Goal: Information Seeking & Learning: Learn about a topic

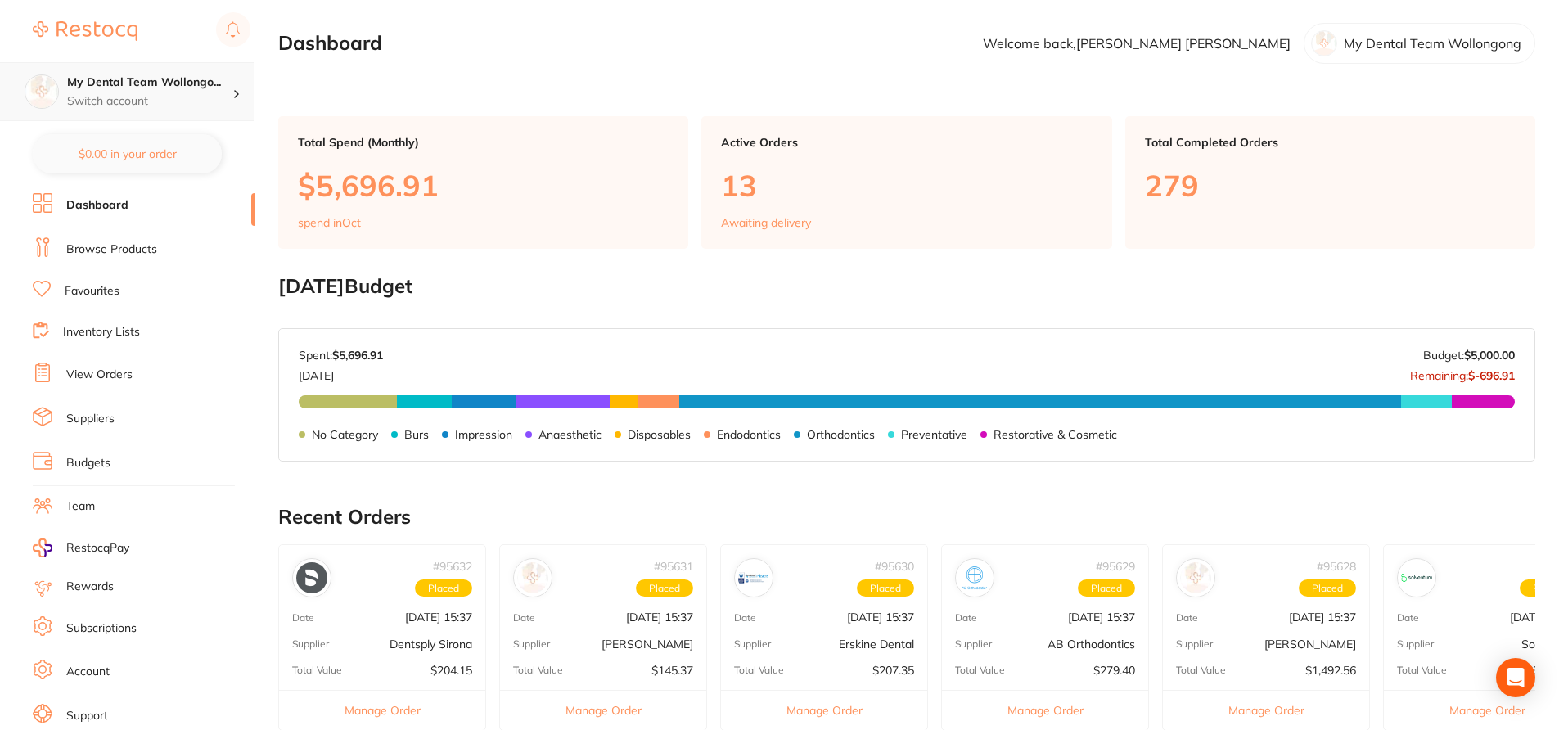
click at [212, 91] on div "My Dental Team Wollongo... Switch account" at bounding box center [150, 91] width 166 height 35
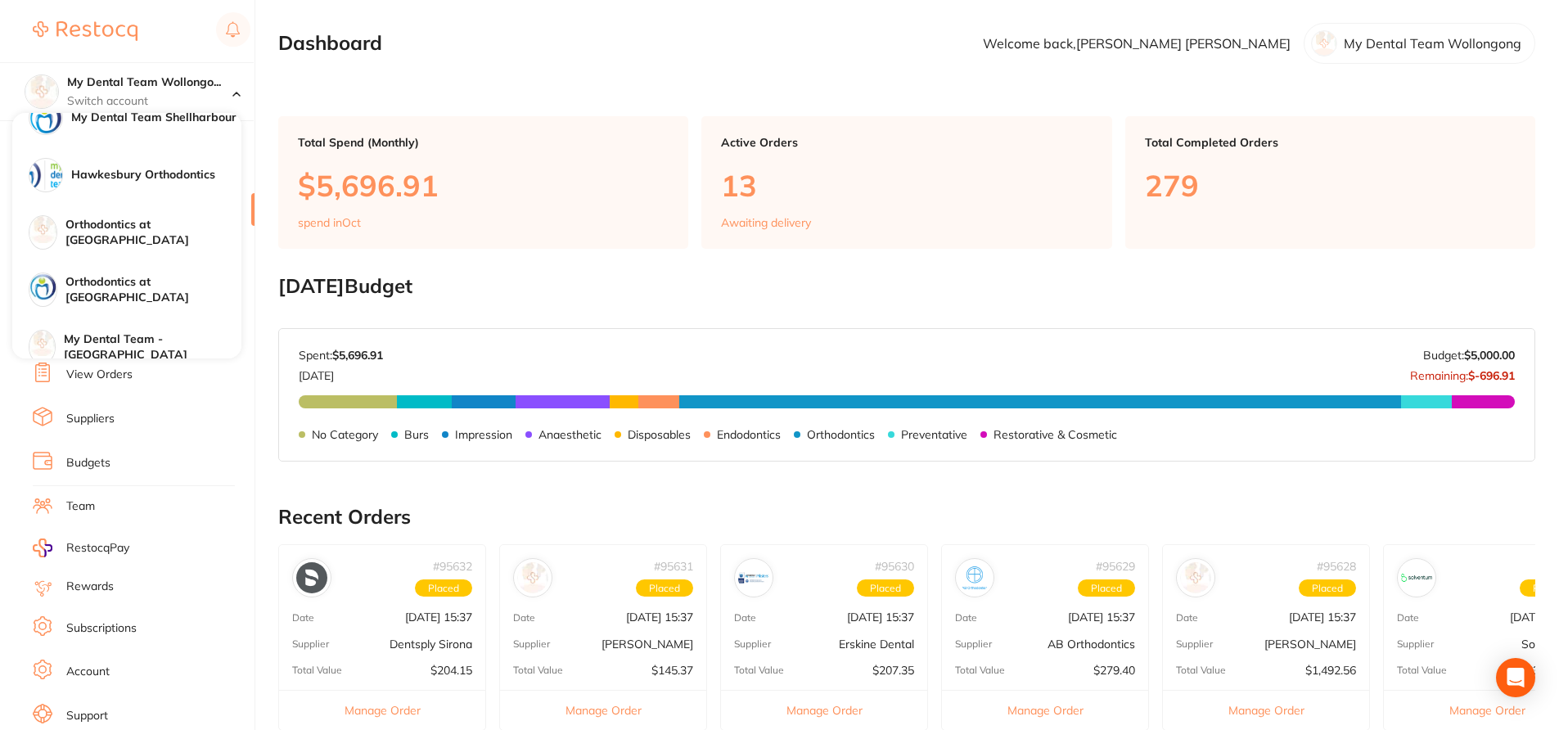
scroll to position [155, 0]
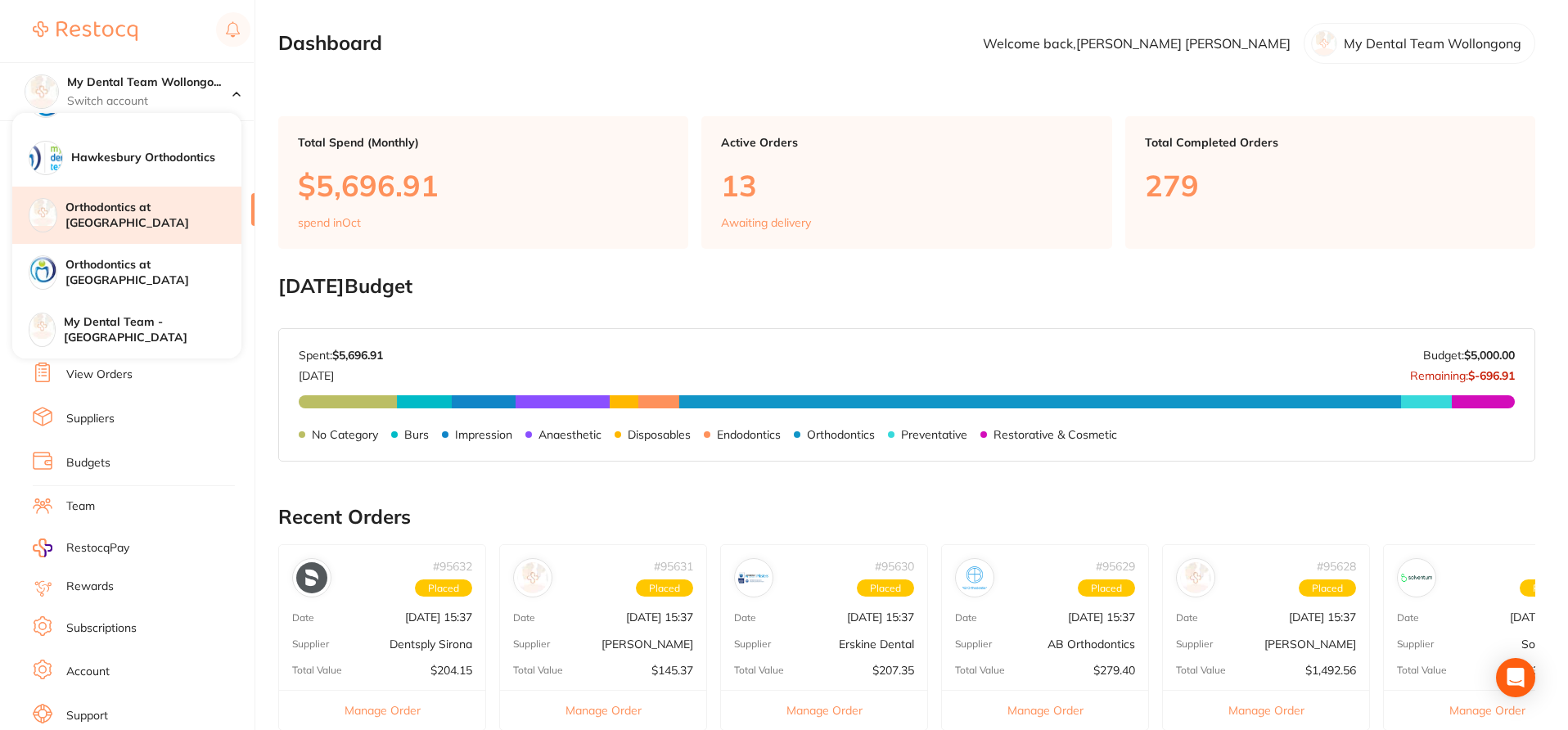
click at [181, 214] on h4 "Orthodontics at [GEOGRAPHIC_DATA]" at bounding box center [154, 215] width 176 height 32
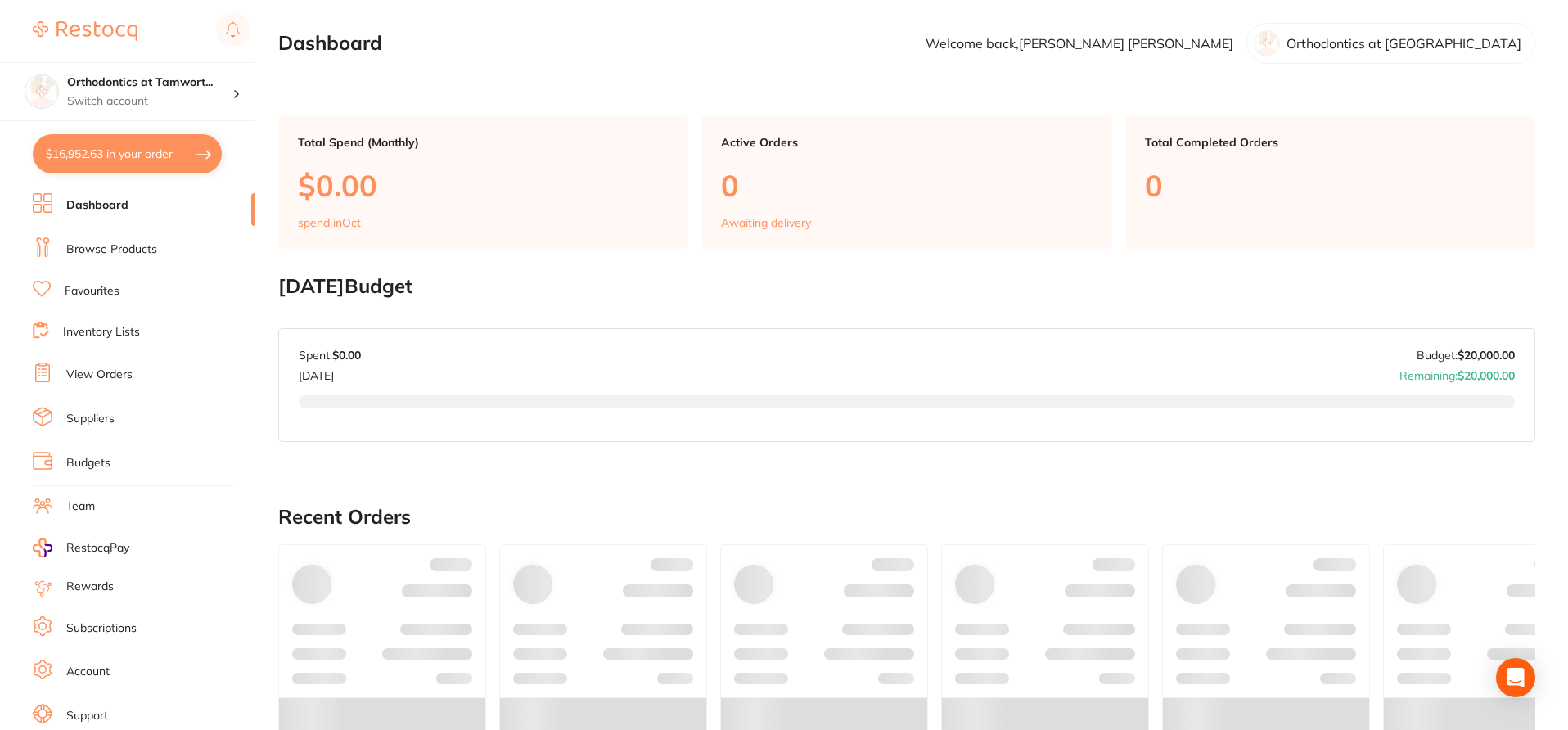
checkbox input "false"
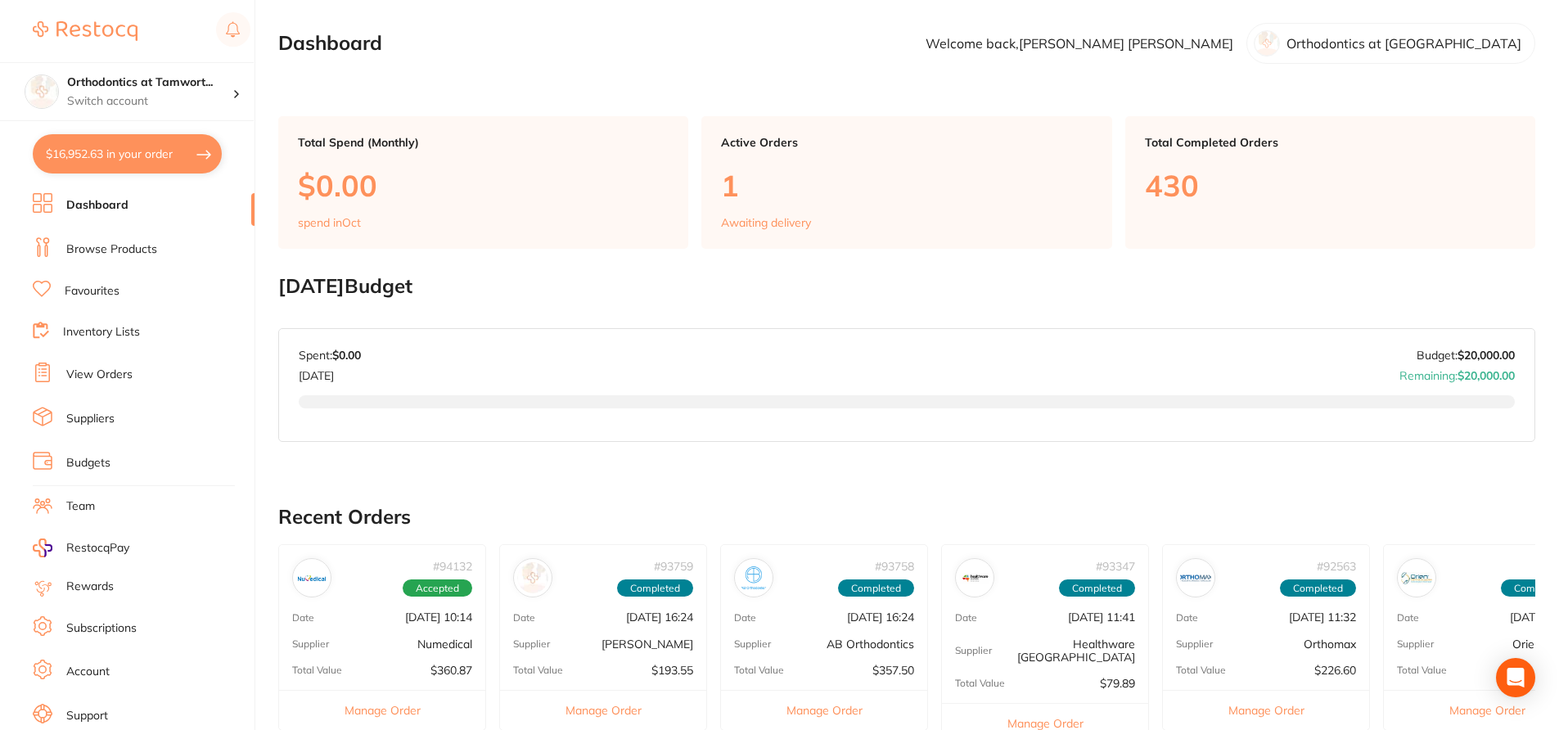
click at [129, 249] on link "Browse Products" at bounding box center [111, 249] width 91 height 16
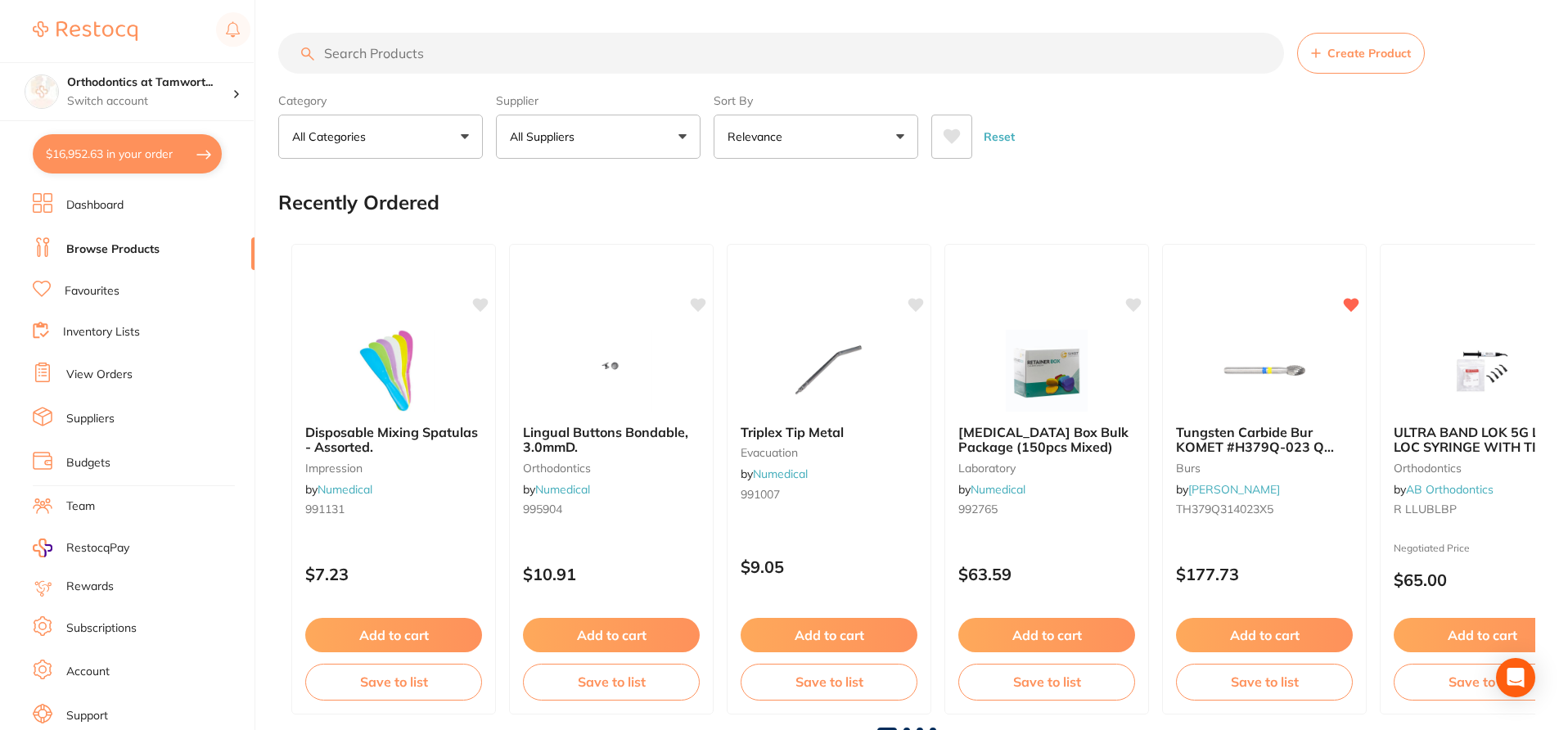
click at [422, 56] on input "search" at bounding box center [780, 53] width 1005 height 41
paste input "406-301"
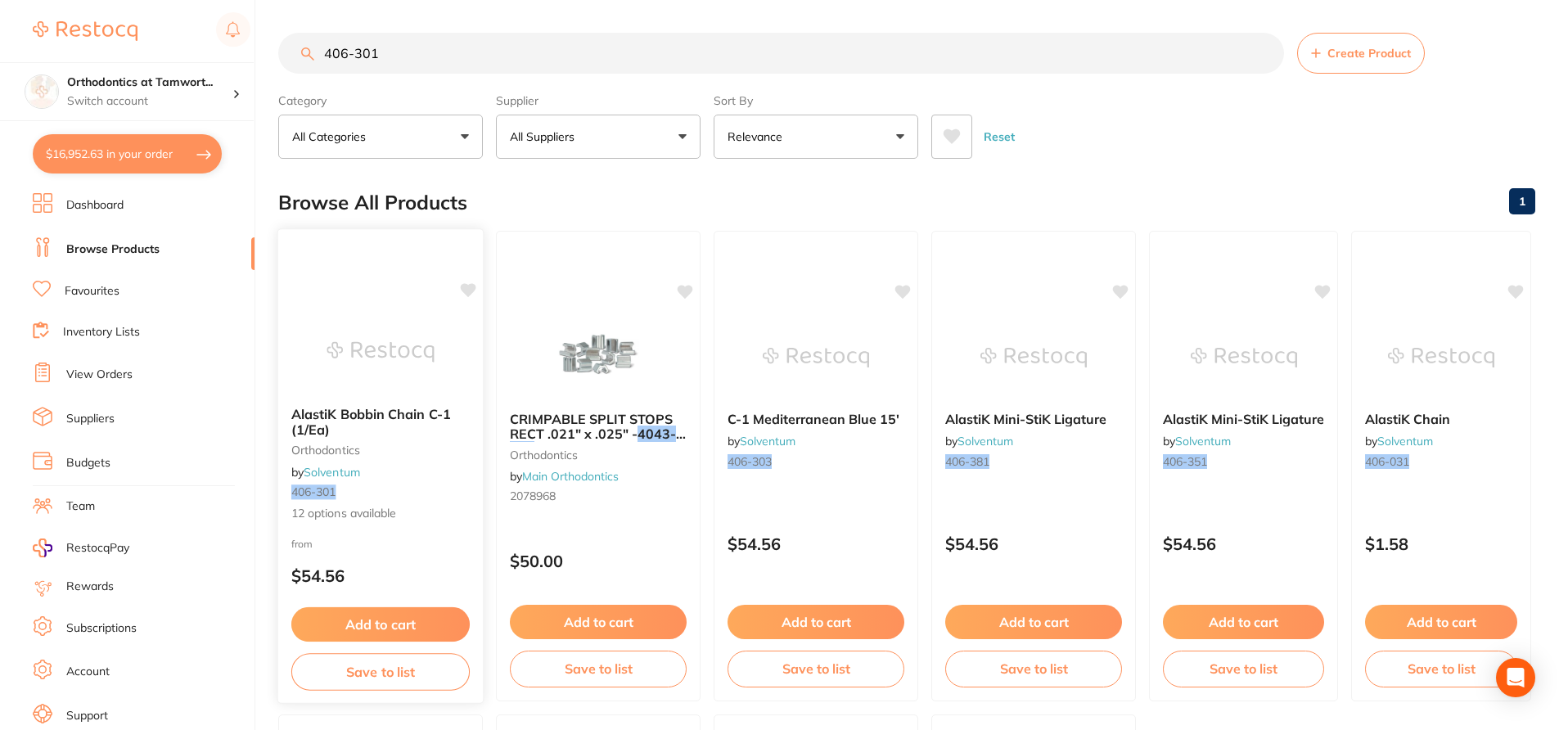
type input "406-301"
click at [439, 507] on span "12 options available" at bounding box center [381, 513] width 179 height 16
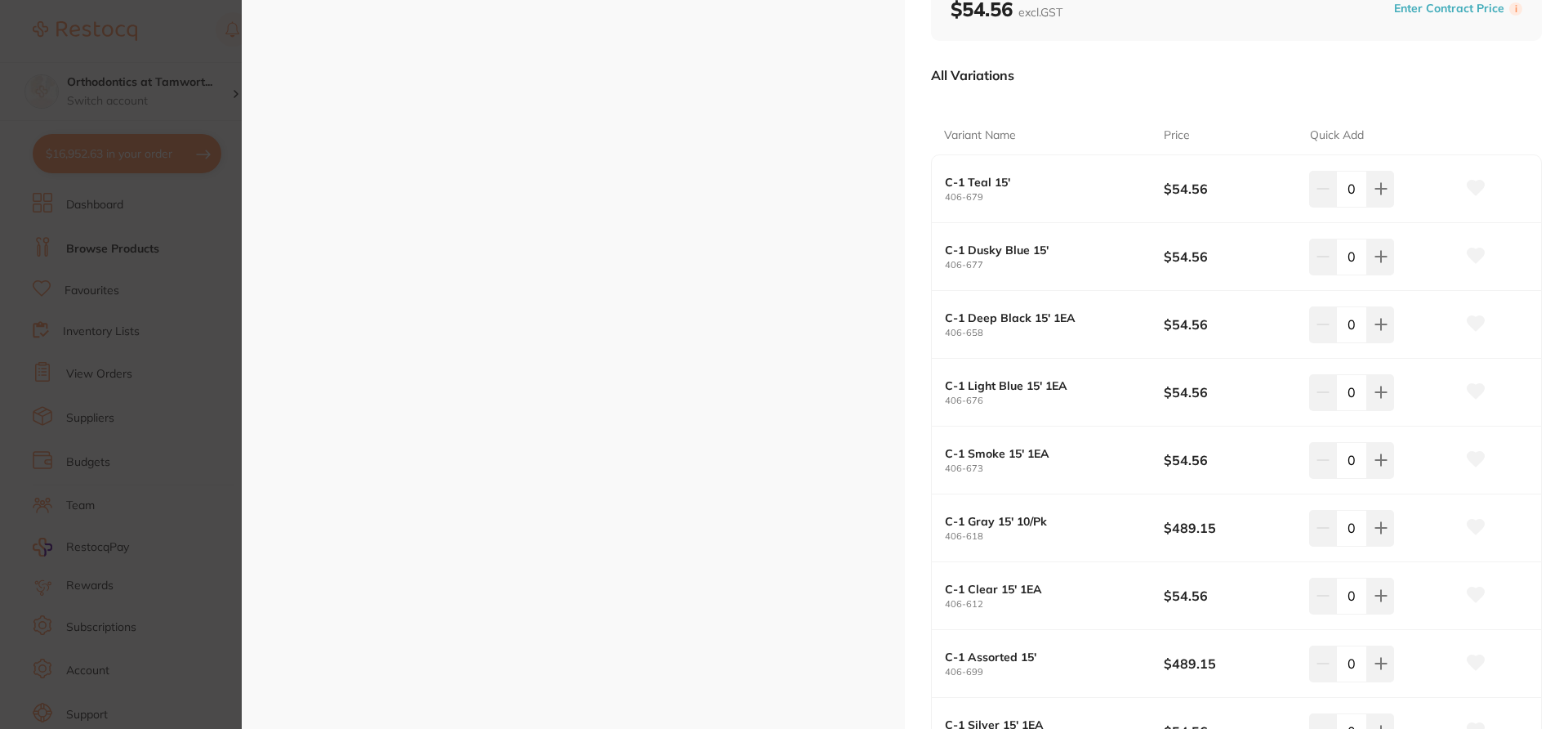
scroll to position [217, 0]
click at [1473, 187] on icon at bounding box center [1477, 189] width 17 height 15
click at [1476, 268] on button at bounding box center [1476, 258] width 40 height 40
click at [1476, 317] on icon at bounding box center [1476, 325] width 18 height 16
click at [1475, 394] on icon at bounding box center [1477, 393] width 17 height 15
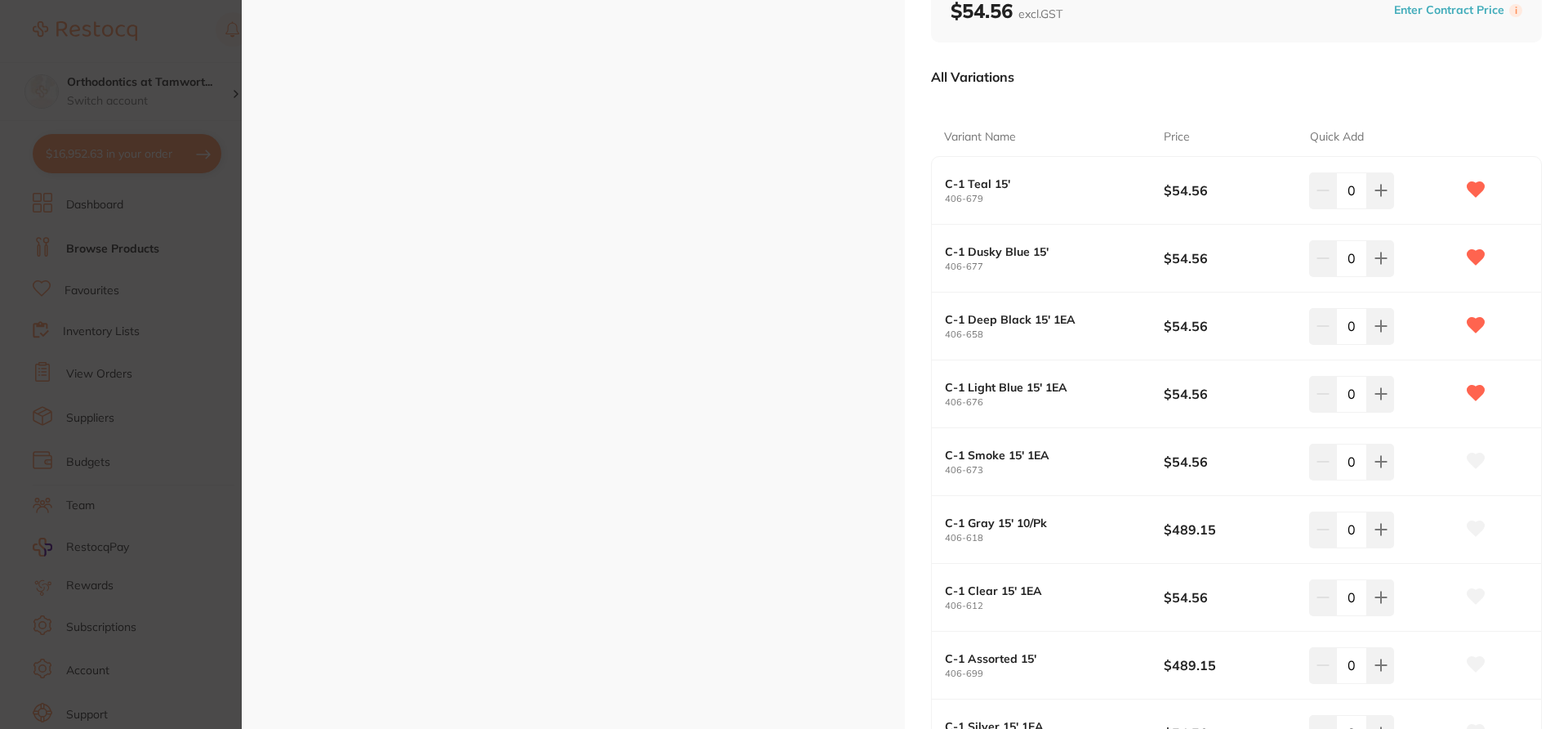
click at [1474, 474] on button at bounding box center [1476, 461] width 40 height 40
click at [1474, 539] on button at bounding box center [1476, 529] width 40 height 40
click at [1473, 596] on icon at bounding box center [1477, 596] width 17 height 15
click at [1552, 604] on div "AlastiK Bobbin Chain C-1 (1/Ea) orthodontics by Solventum Product Code: 406-301…" at bounding box center [1237, 538] width 663 height 1510
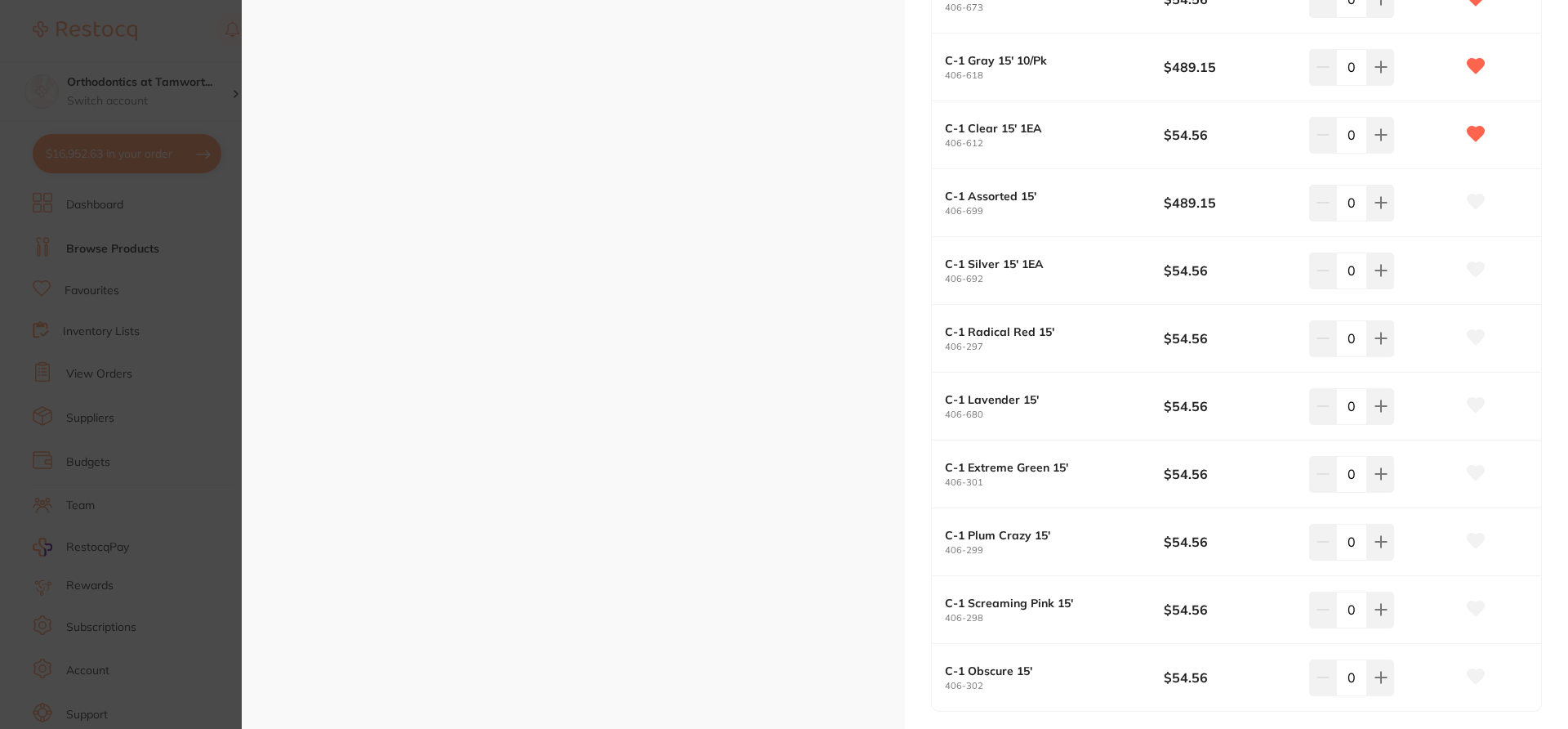
scroll to position [697, 0]
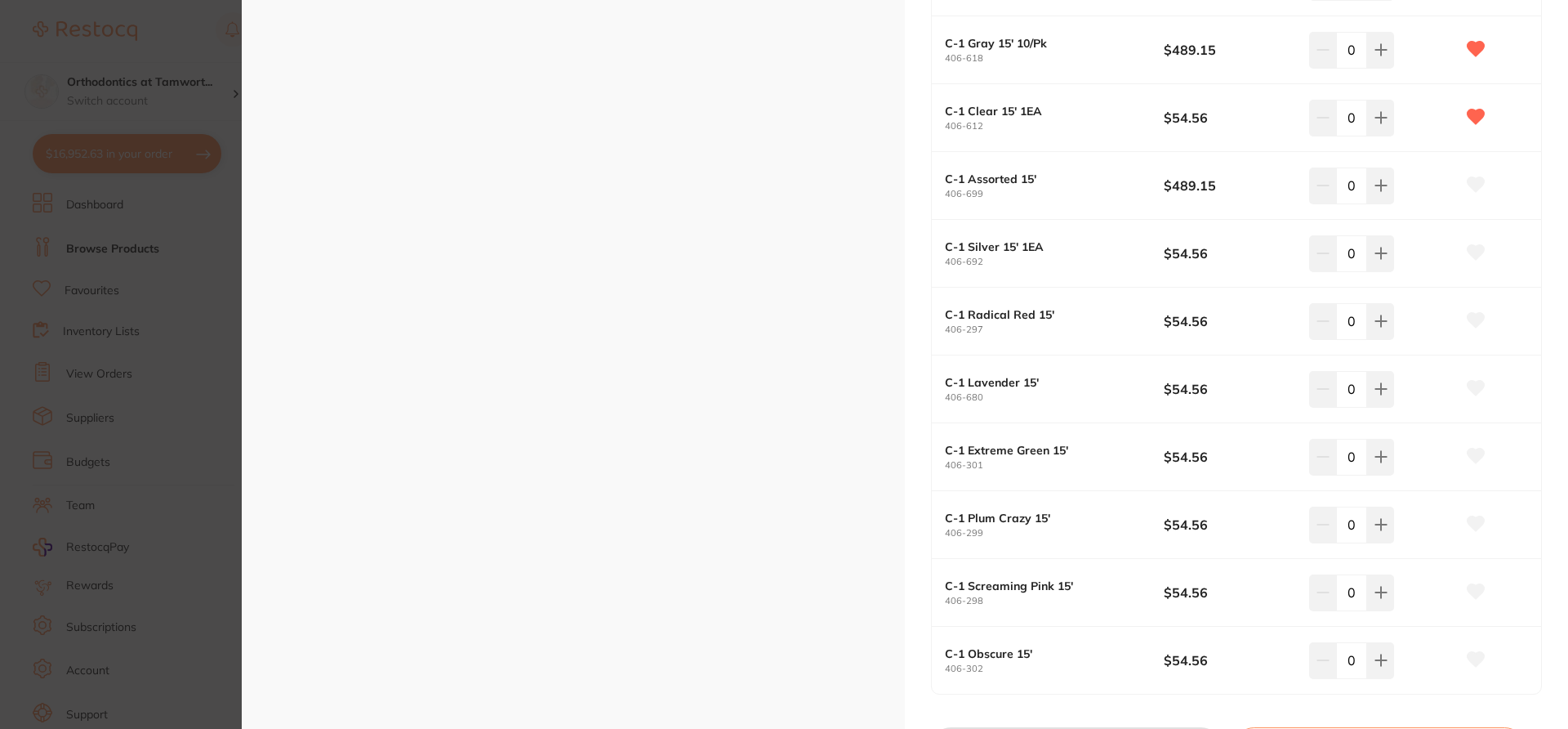
click at [1473, 187] on icon at bounding box center [1477, 184] width 17 height 15
click at [1550, 355] on div "AlastiK Bobbin Chain C-1 (1/Ea) orthodontics by Solventum Product Code: 406-301…" at bounding box center [1237, 58] width 663 height 1510
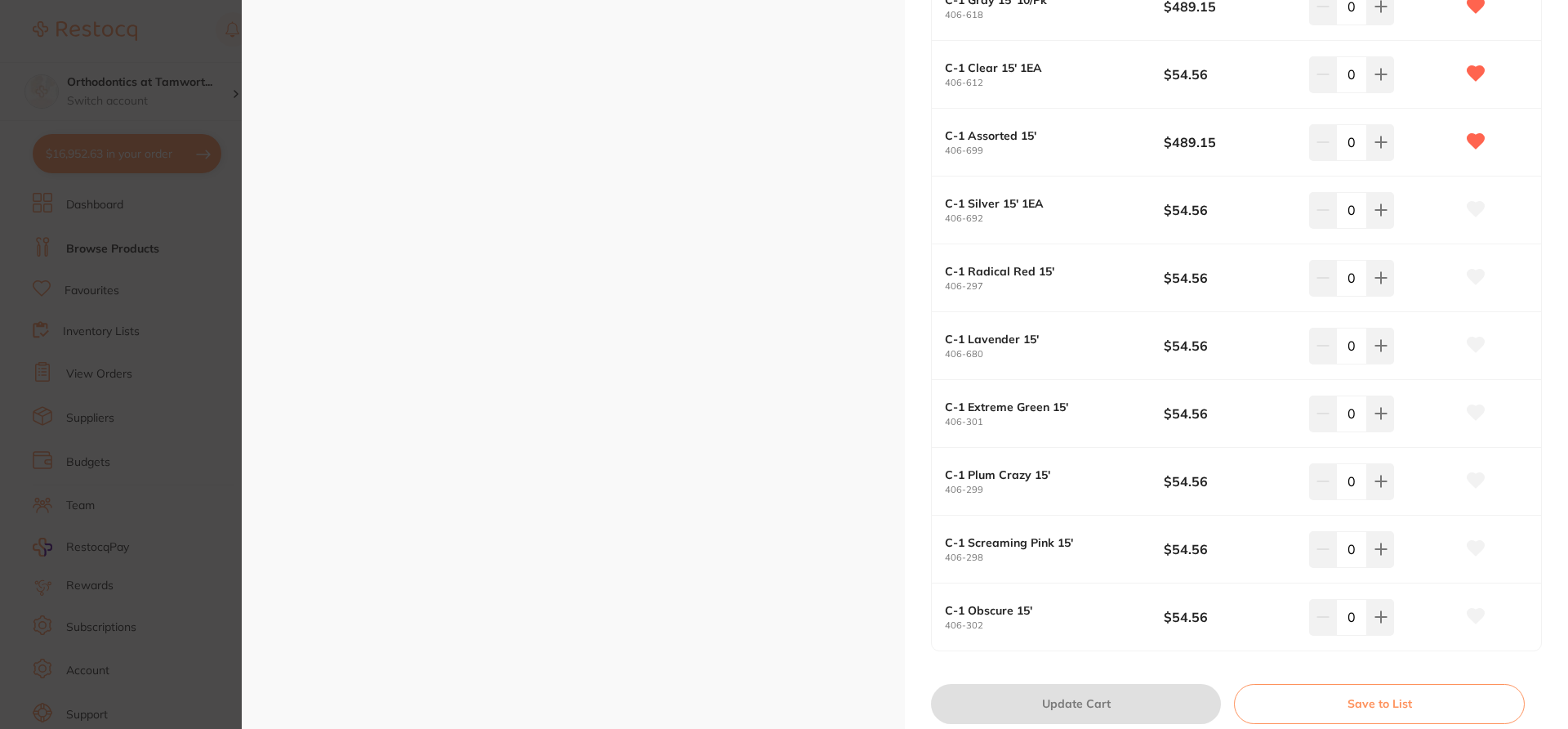
scroll to position [797, 0]
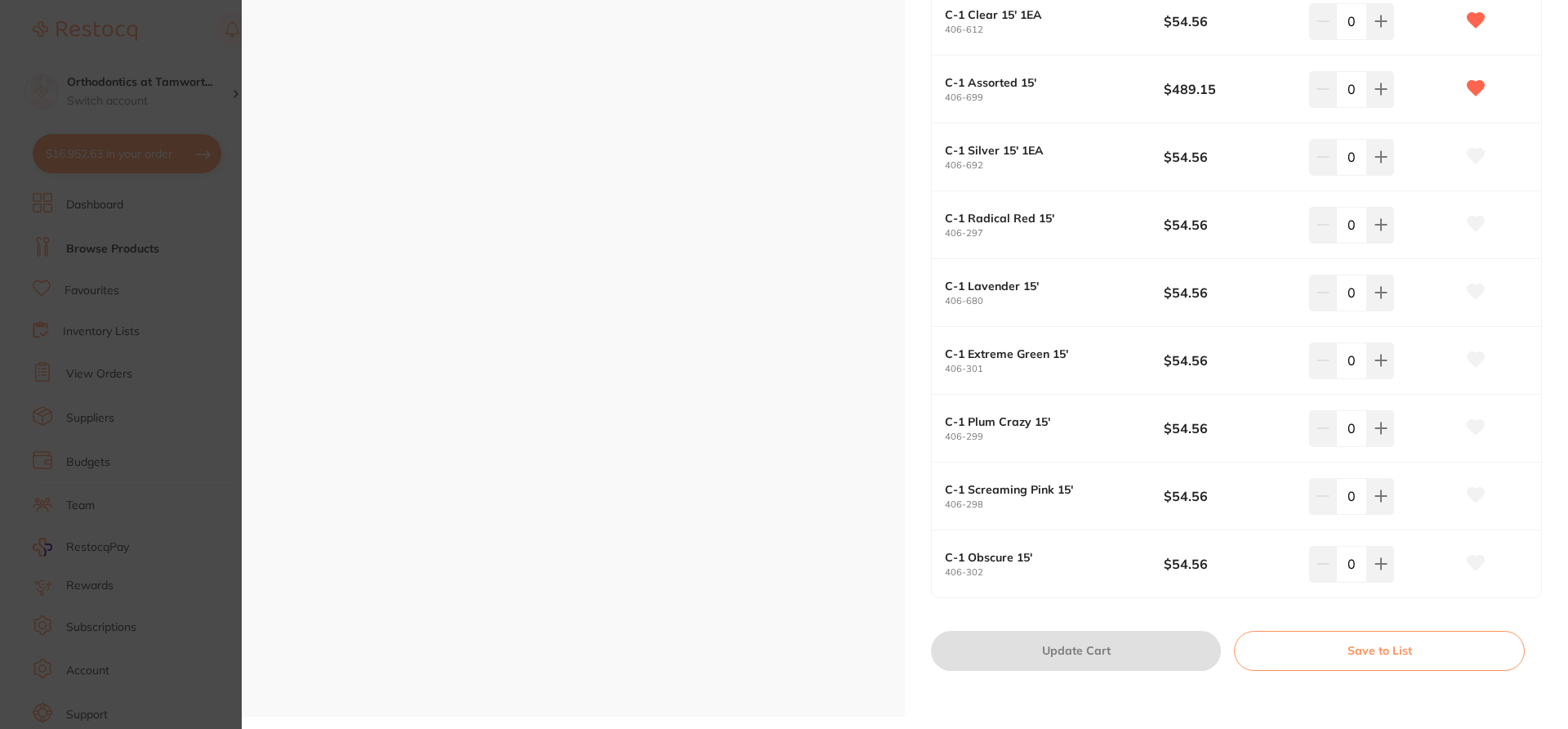
click at [1477, 559] on icon at bounding box center [1477, 563] width 17 height 15
click at [1473, 493] on icon at bounding box center [1477, 495] width 17 height 15
click at [1473, 426] on icon at bounding box center [1477, 427] width 17 height 15
click at [1473, 356] on icon at bounding box center [1477, 359] width 17 height 15
click at [1473, 290] on icon at bounding box center [1477, 291] width 17 height 15
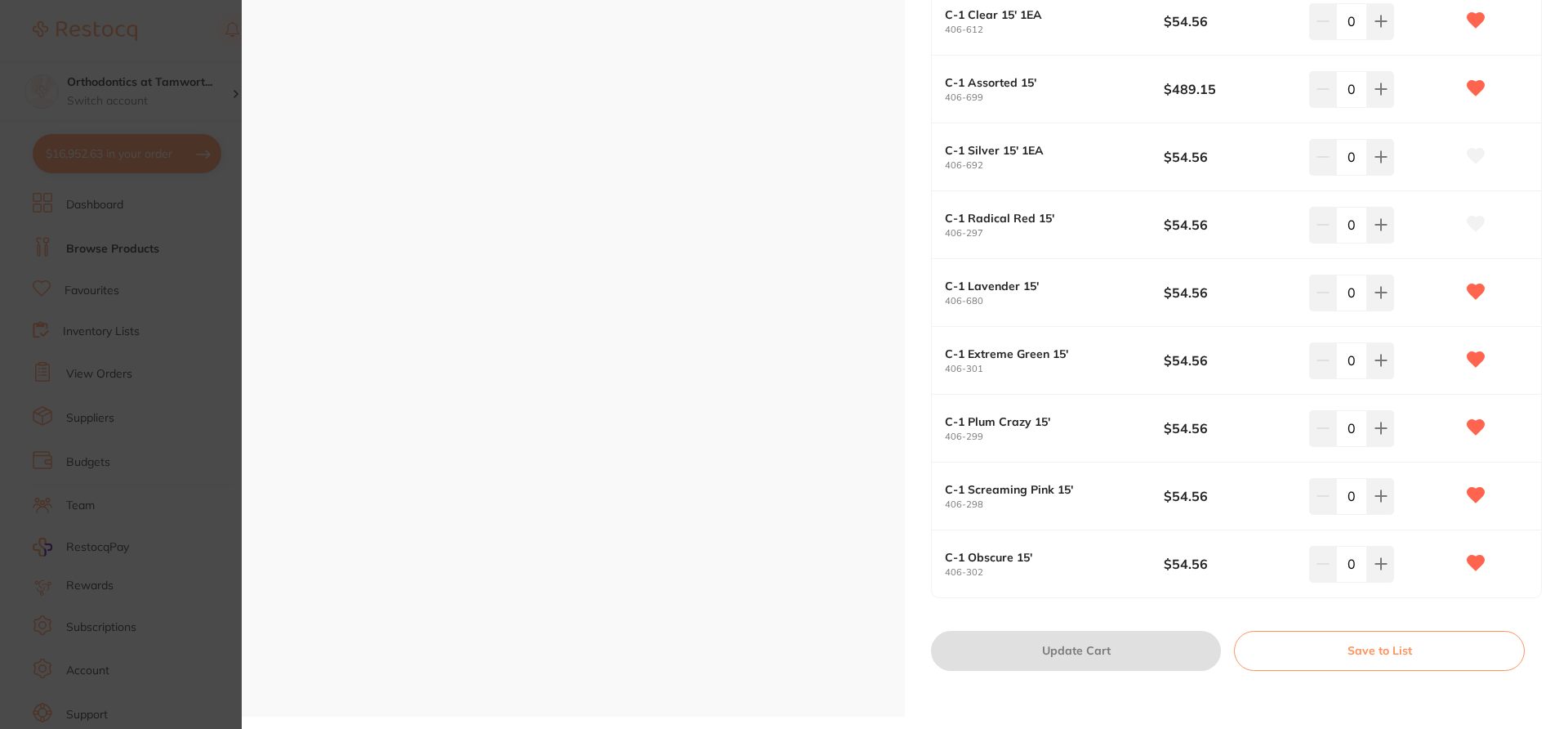
click at [1475, 224] on icon at bounding box center [1477, 223] width 17 height 15
click at [1476, 151] on icon at bounding box center [1477, 156] width 17 height 15
click at [188, 96] on section "AlastiK Bobbin Chain C-1 (1/Ea) orthodontics by Solventum Product Code: 406-301…" at bounding box center [784, 364] width 1568 height 729
click at [188, 96] on p "Switch account" at bounding box center [150, 101] width 165 height 16
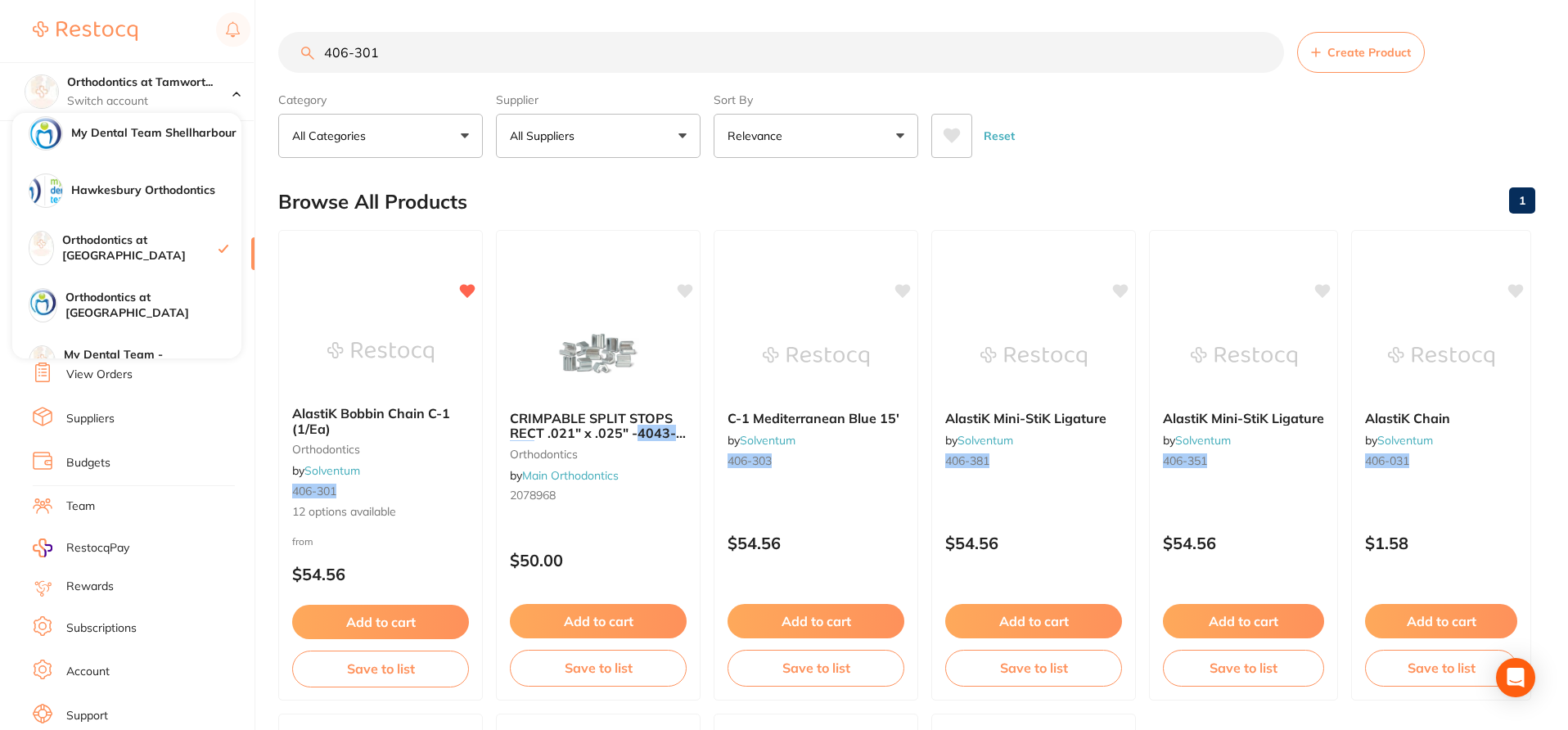
scroll to position [155, 0]
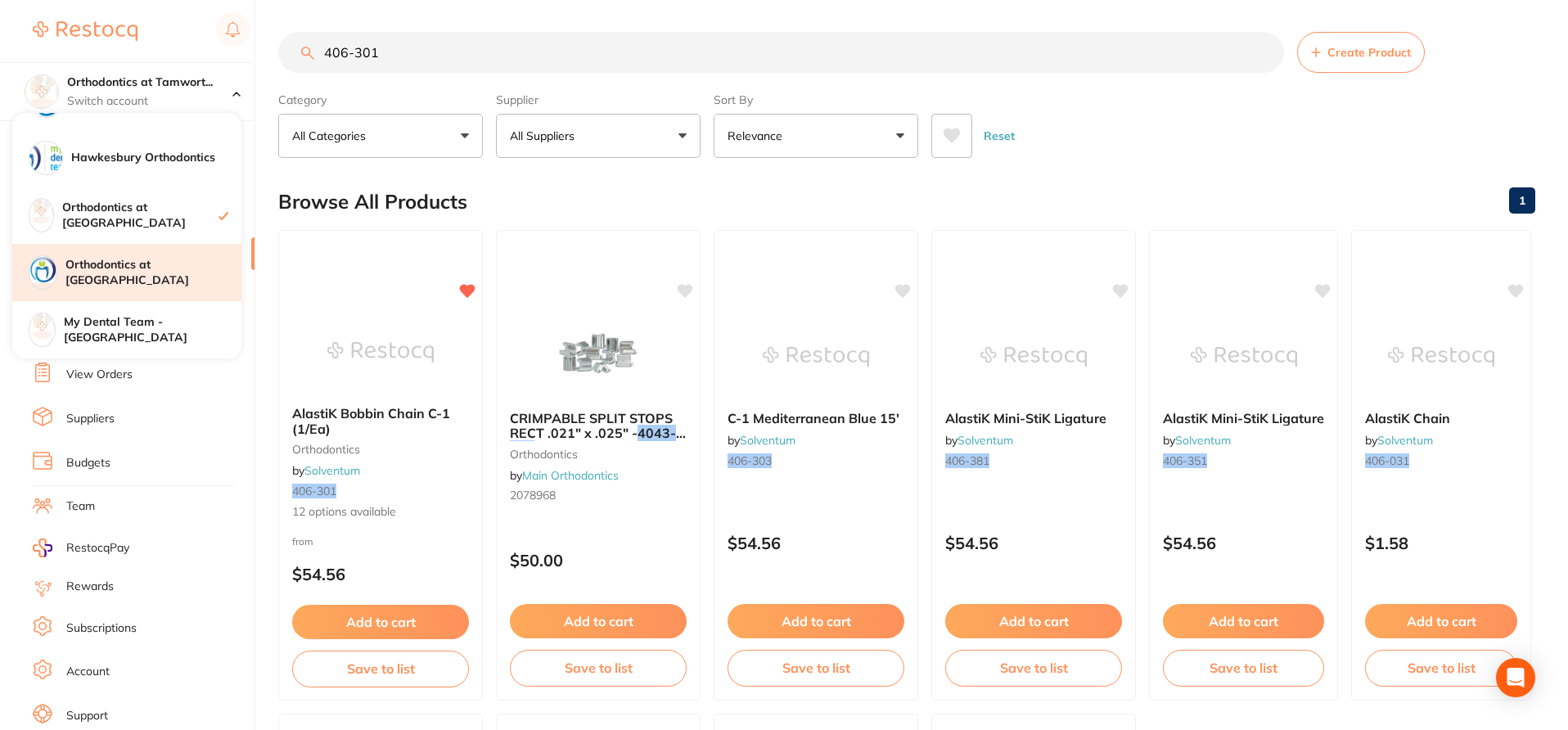
click at [188, 281] on div "Orthodontics at [GEOGRAPHIC_DATA]" at bounding box center [126, 273] width 229 height 57
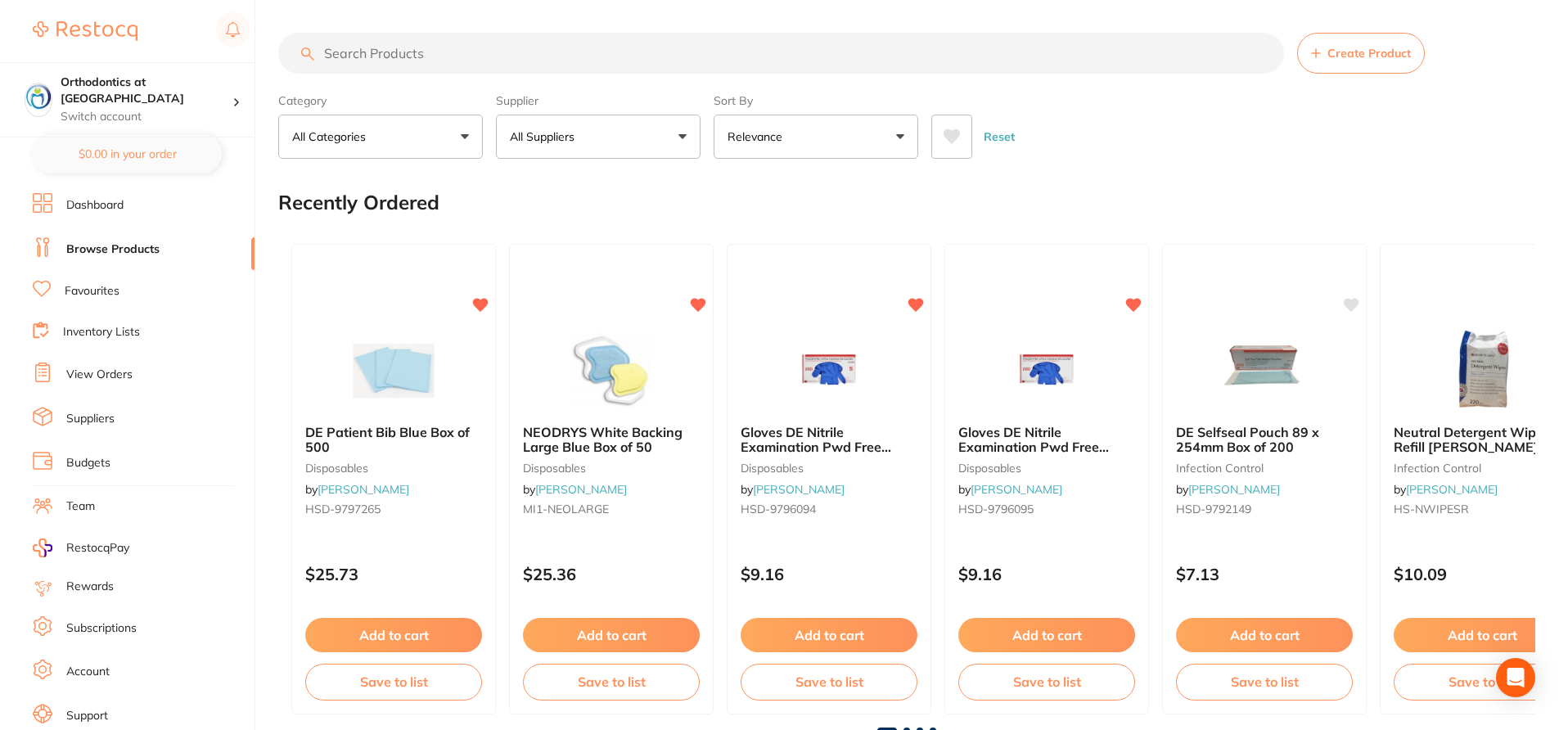
click at [431, 49] on input "search" at bounding box center [780, 53] width 1005 height 41
paste input "406-301"
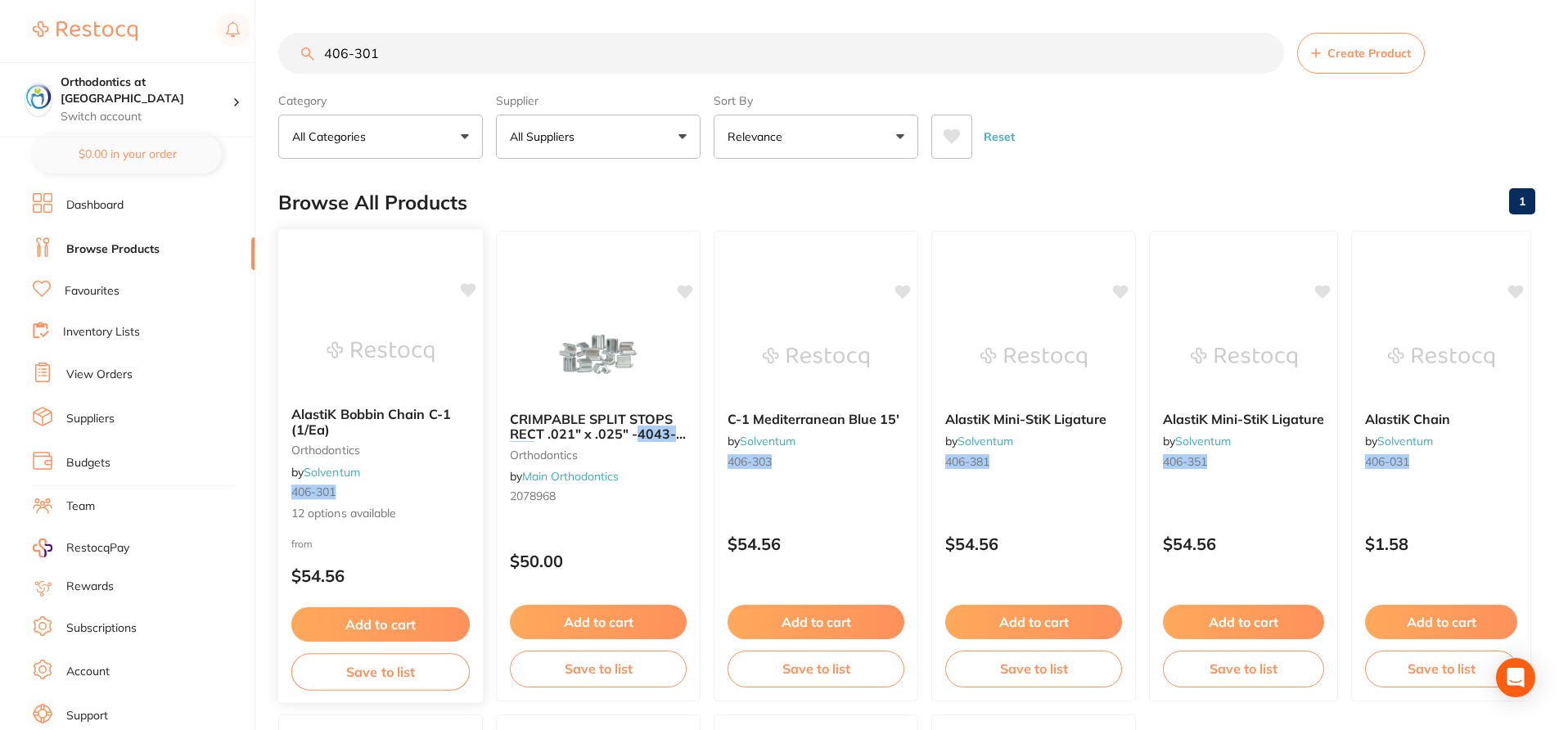
click at [479, 510] on div "AlastiK Bobbin Chain C-1 (1/Ea) orthodontics by Solventum 406-301 12 options av…" at bounding box center [380, 464] width 205 height 142
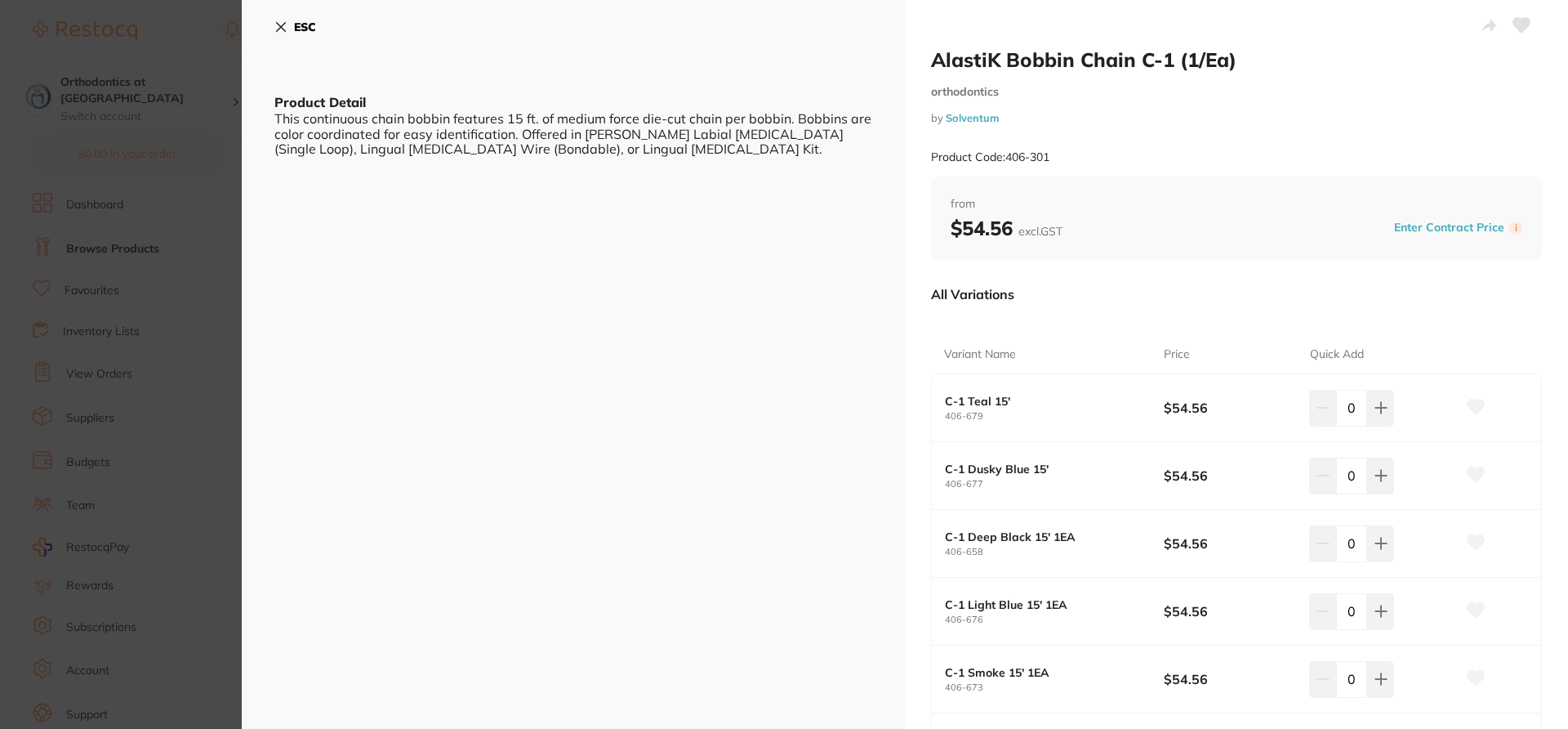
click at [1475, 411] on icon at bounding box center [1477, 407] width 17 height 15
click at [1475, 479] on icon at bounding box center [1477, 474] width 17 height 15
click at [1474, 541] on icon at bounding box center [1477, 542] width 17 height 15
click at [1473, 611] on icon at bounding box center [1477, 610] width 17 height 15
click at [1477, 682] on icon at bounding box center [1477, 677] width 17 height 15
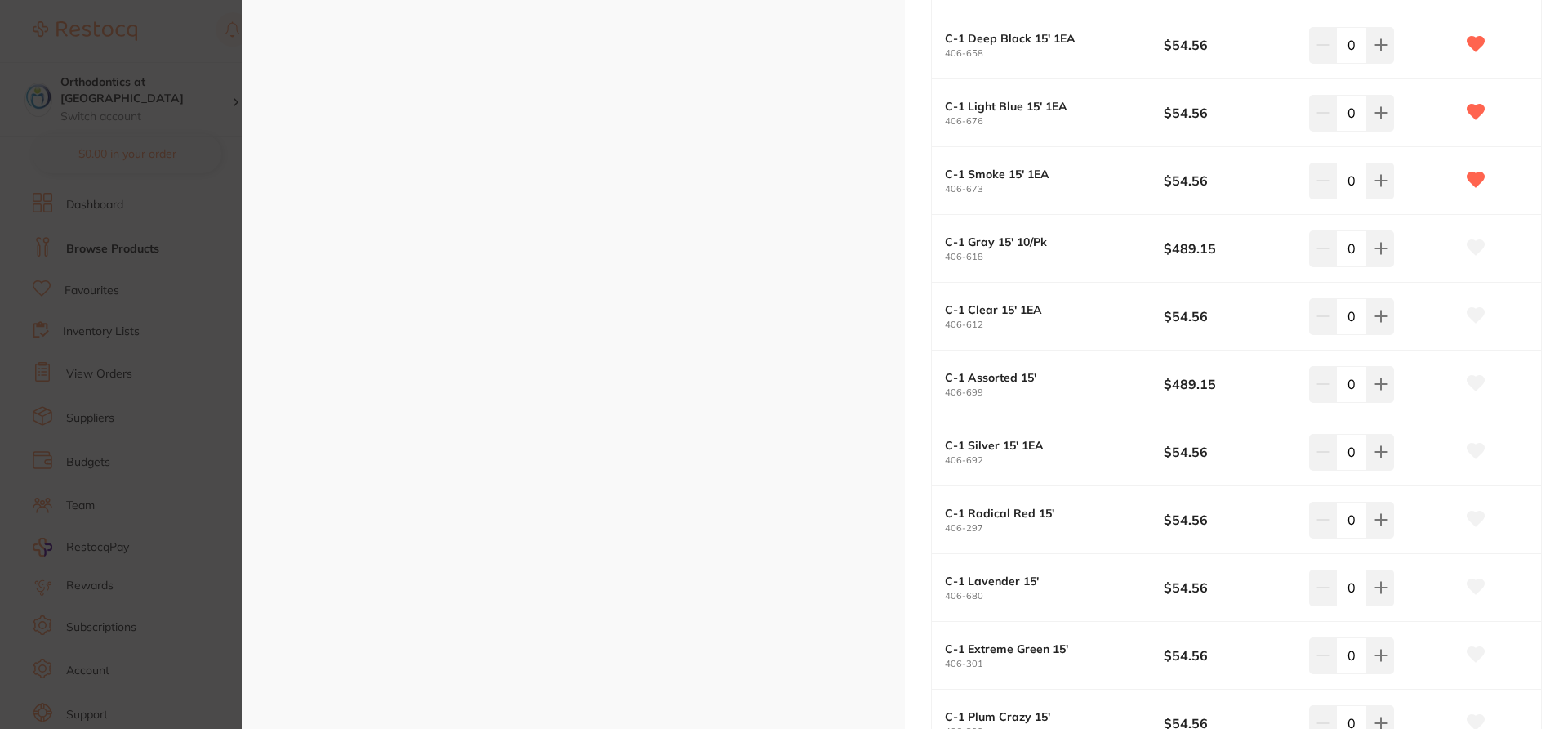
scroll to position [609, 0]
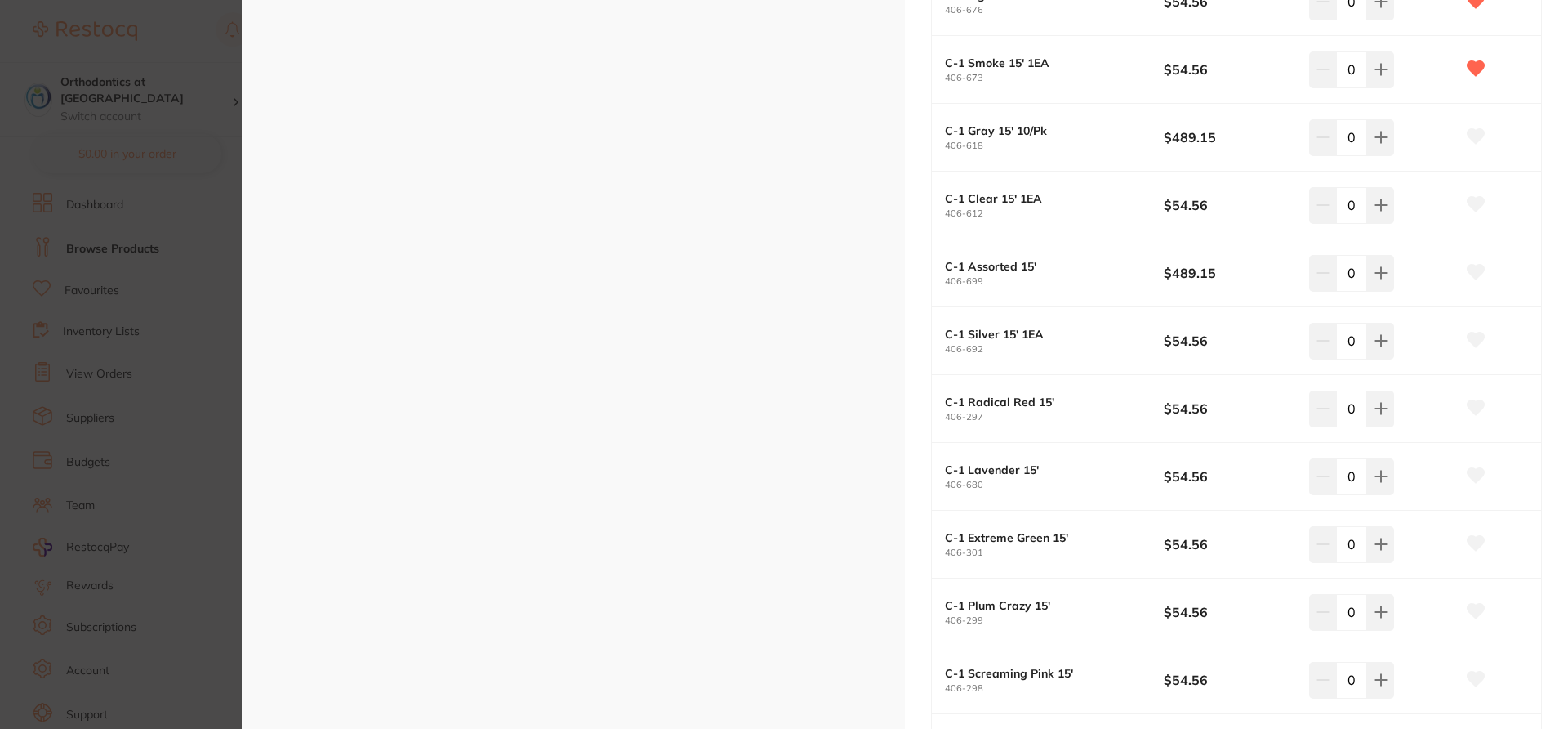
click at [1475, 140] on icon at bounding box center [1477, 136] width 17 height 15
click at [1473, 206] on icon at bounding box center [1477, 204] width 17 height 15
click at [1468, 271] on icon at bounding box center [1477, 271] width 17 height 15
click at [1474, 343] on icon at bounding box center [1477, 340] width 17 height 15
click at [1472, 470] on icon at bounding box center [1476, 475] width 18 height 16
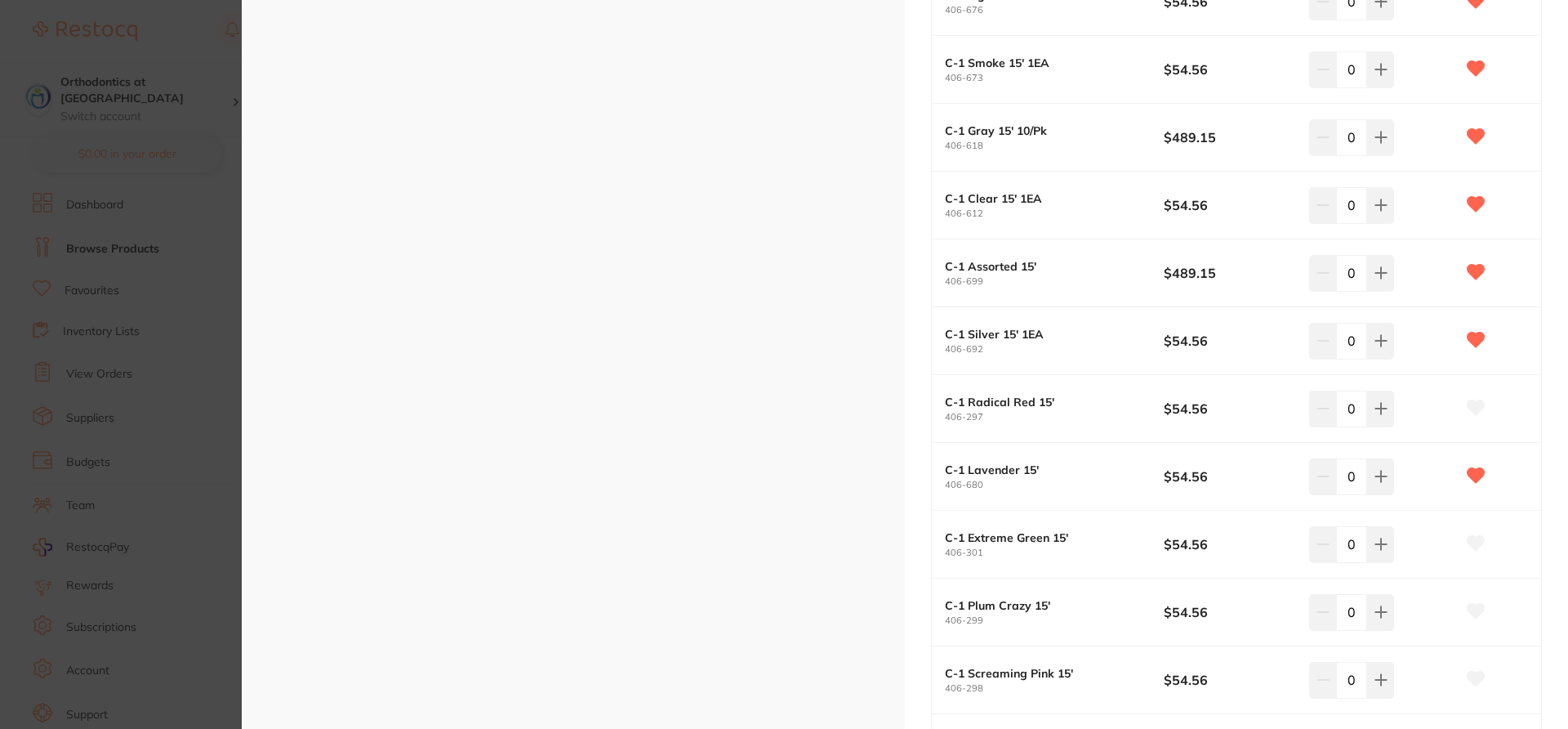
click at [1475, 414] on icon at bounding box center [1477, 408] width 17 height 15
click at [1478, 549] on icon at bounding box center [1476, 543] width 18 height 16
click at [1471, 619] on icon at bounding box center [1477, 611] width 17 height 15
click at [1481, 687] on icon at bounding box center [1476, 678] width 18 height 16
click at [1557, 632] on div "AlastiK Bobbin Chain C-1 (1/Ea) orthodontics by Solventum Product Code: 406-301…" at bounding box center [1237, 146] width 663 height 1510
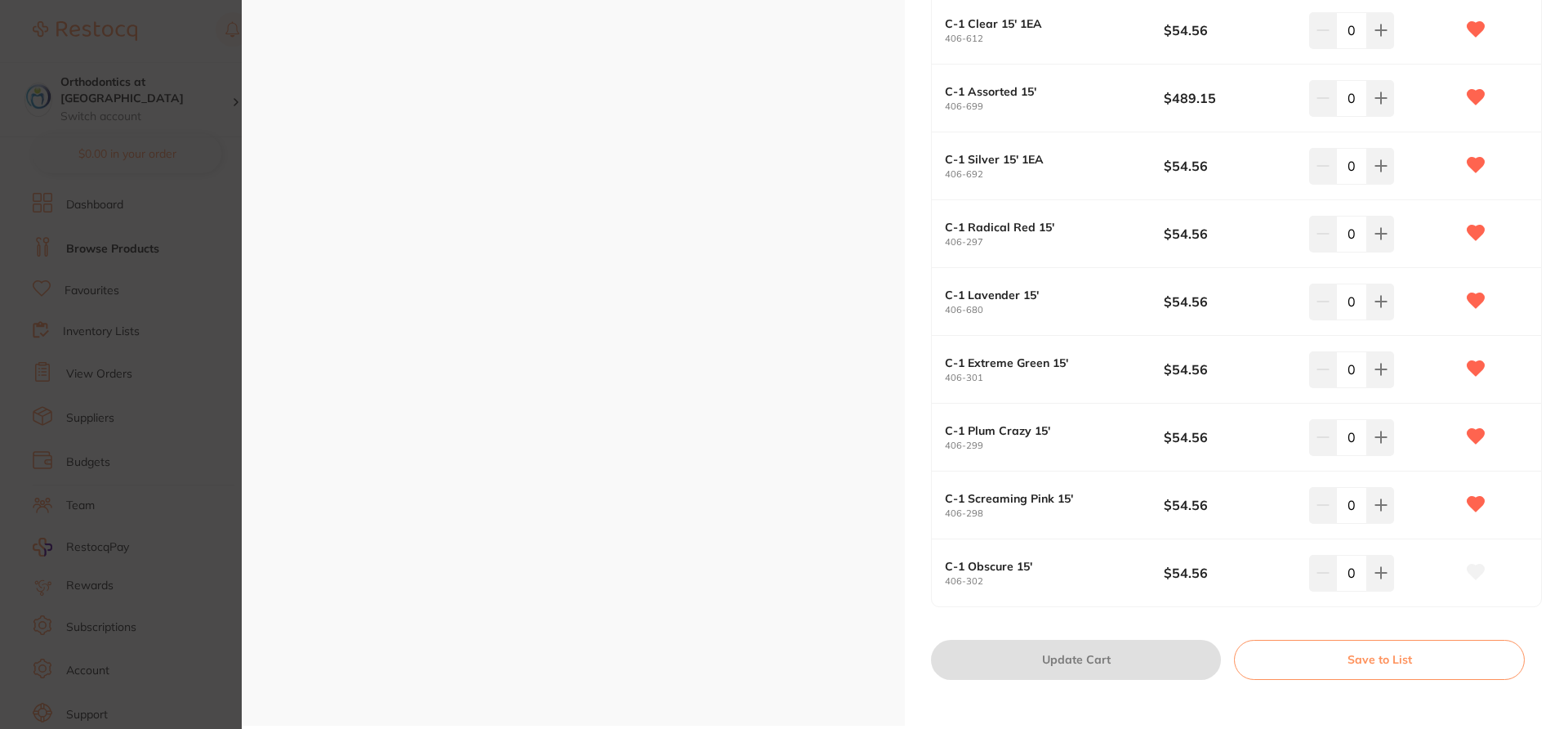
scroll to position [797, 0]
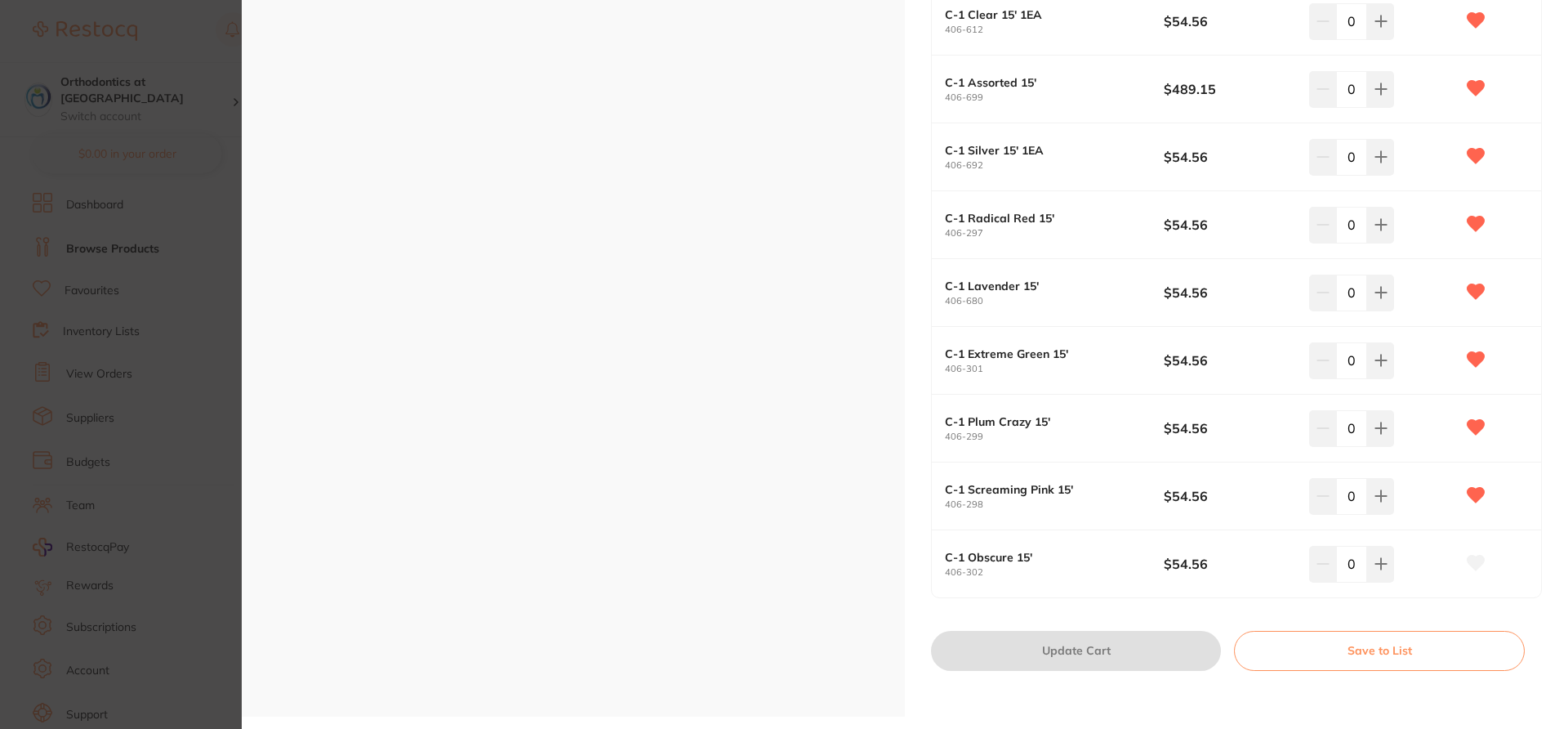
click at [1474, 558] on icon at bounding box center [1477, 563] width 17 height 15
click at [142, 45] on section "AlastiK Bobbin Chain C-1 (1/Ea) orthodontics by Solventum Product Code: 406-301…" at bounding box center [784, 364] width 1568 height 729
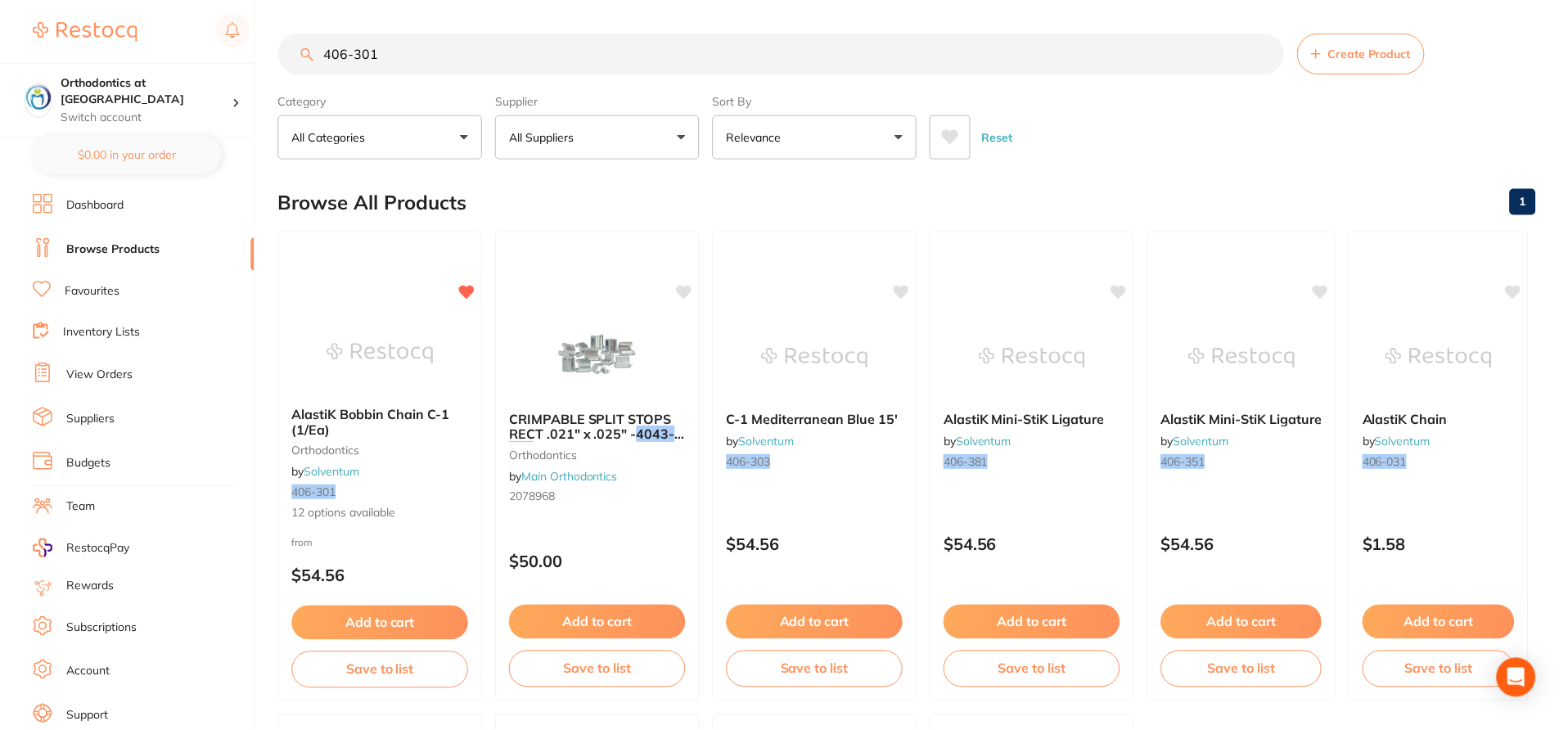
scroll to position [1, 0]
drag, startPoint x: 392, startPoint y: 48, endPoint x: 270, endPoint y: 45, distance: 122.0
click at [270, 45] on div "$16,952.63 Orthodontics at Penrith Switch account My Dental Team Wollongong She…" at bounding box center [784, 364] width 1568 height 730
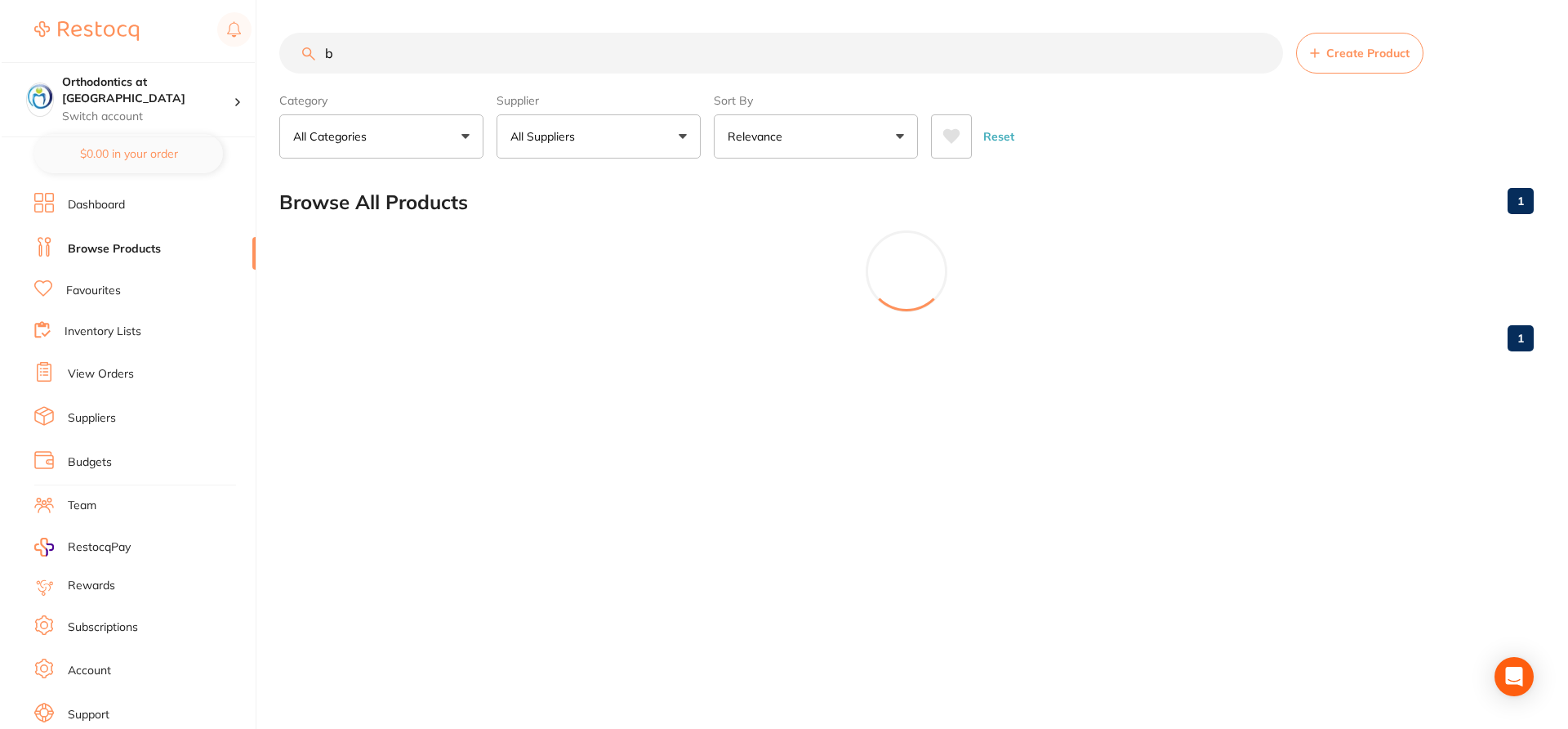
scroll to position [0, 0]
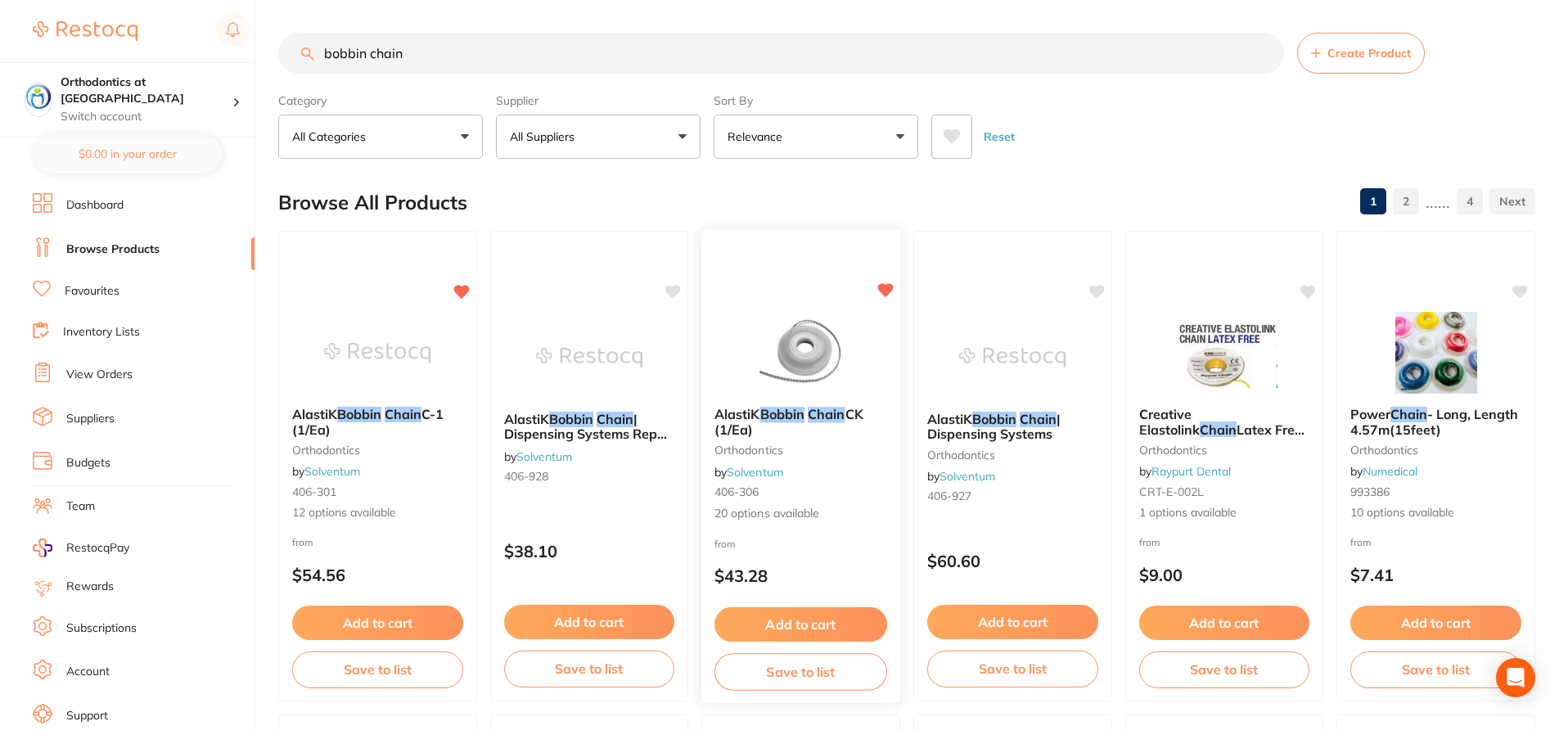
click at [846, 506] on span "20 options available" at bounding box center [801, 513] width 173 height 16
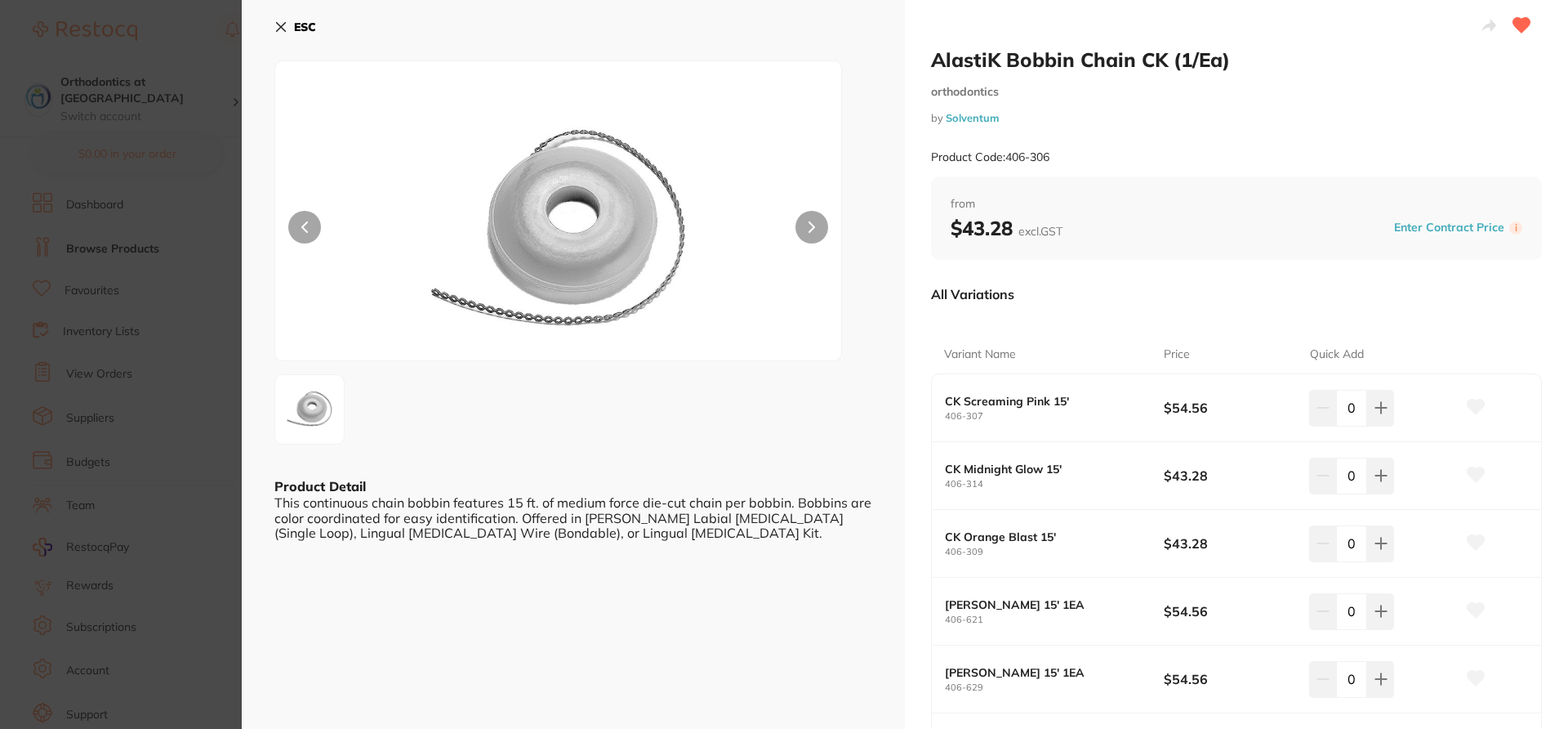
click at [1477, 407] on icon at bounding box center [1477, 407] width 17 height 15
click at [1476, 481] on icon at bounding box center [1476, 474] width 18 height 16
click at [1474, 543] on icon at bounding box center [1477, 542] width 17 height 15
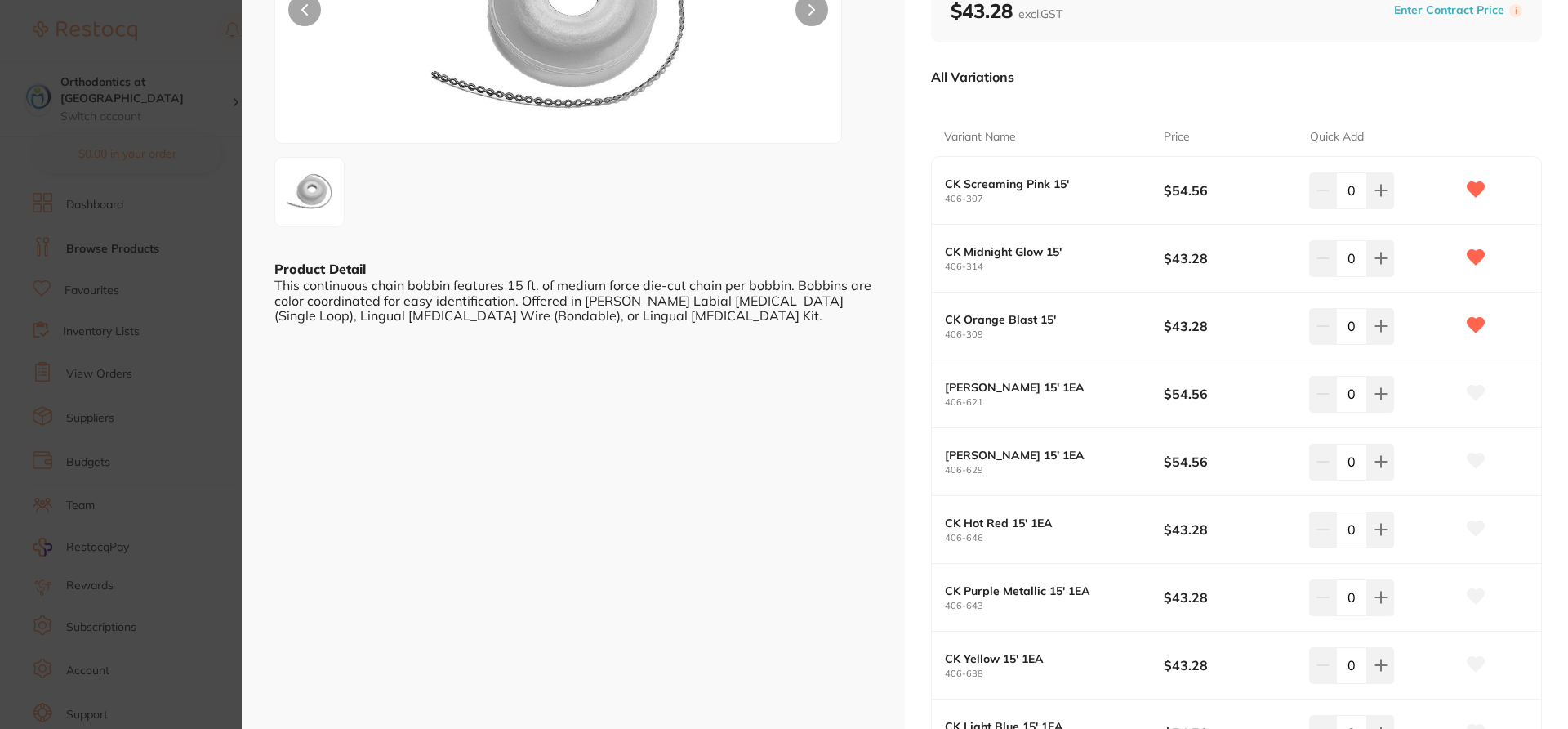
click at [1473, 395] on icon at bounding box center [1477, 393] width 17 height 15
click at [1473, 459] on icon at bounding box center [1477, 460] width 17 height 15
click at [1472, 528] on icon at bounding box center [1477, 528] width 17 height 15
click at [1470, 597] on icon at bounding box center [1477, 596] width 17 height 15
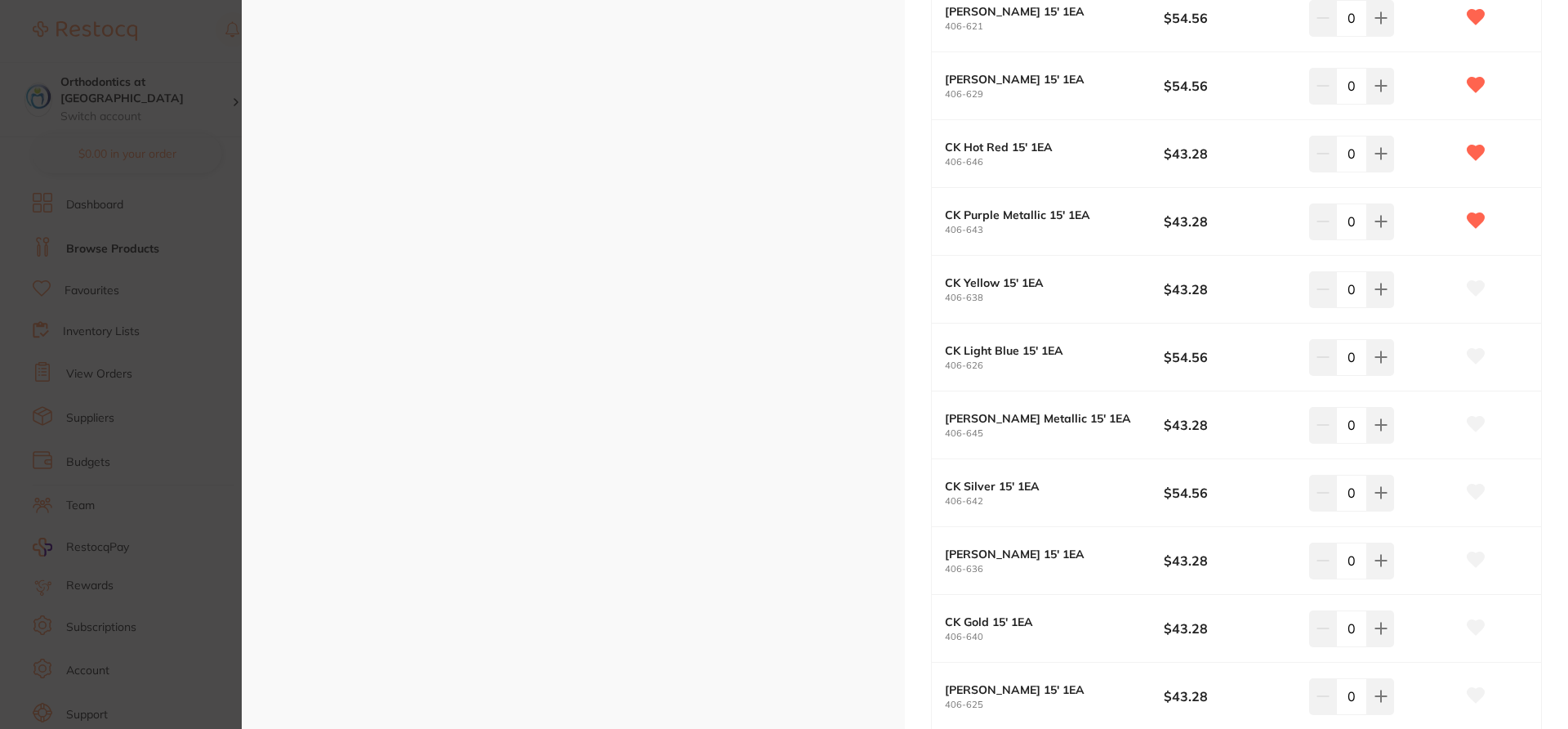
scroll to position [654, 0]
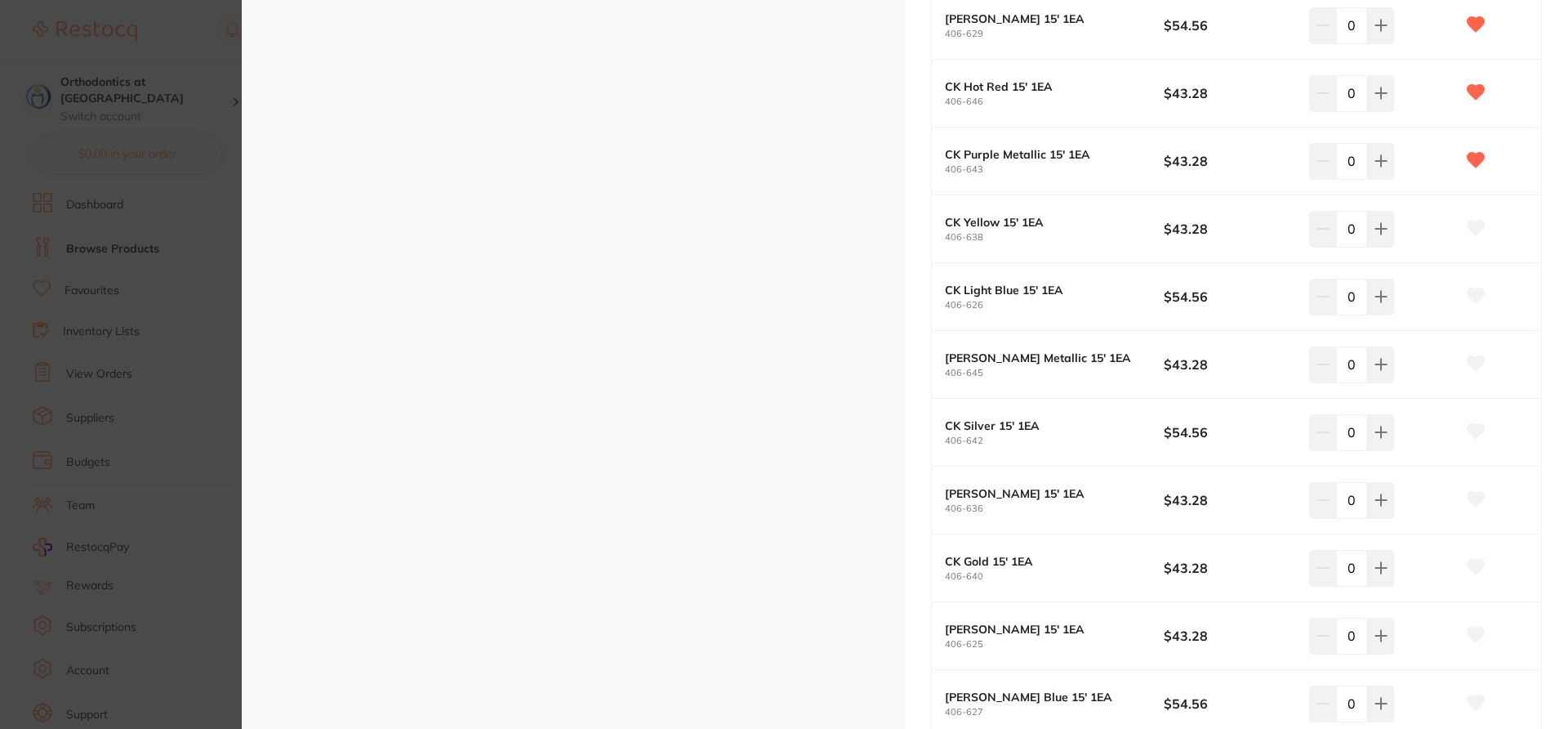
click at [1476, 230] on icon at bounding box center [1477, 227] width 17 height 15
click at [1473, 296] on icon at bounding box center [1477, 296] width 17 height 15
click at [1480, 370] on icon at bounding box center [1476, 363] width 18 height 16
click at [1479, 434] on icon at bounding box center [1477, 431] width 17 height 15
click at [1478, 502] on icon at bounding box center [1477, 499] width 17 height 15
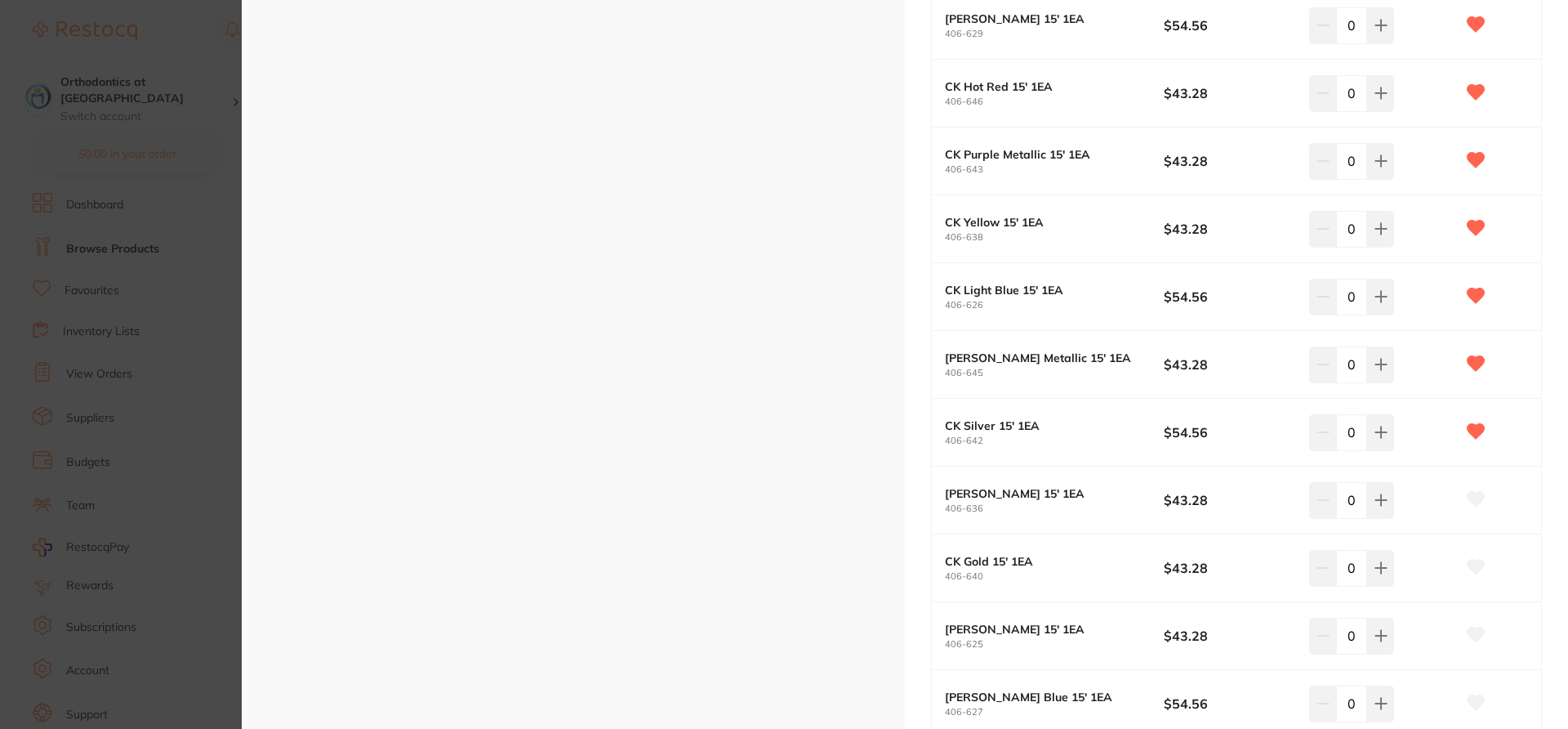
click at [1477, 566] on icon at bounding box center [1477, 566] width 17 height 15
click at [1478, 640] on icon at bounding box center [1477, 634] width 17 height 15
click at [1474, 701] on icon at bounding box center [1477, 702] width 17 height 15
click at [1559, 614] on div "AlastiK Bobbin Chain CK (1/Ea) orthodontics by Solventum Product Code: 406-306 …" at bounding box center [1237, 474] width 663 height 2256
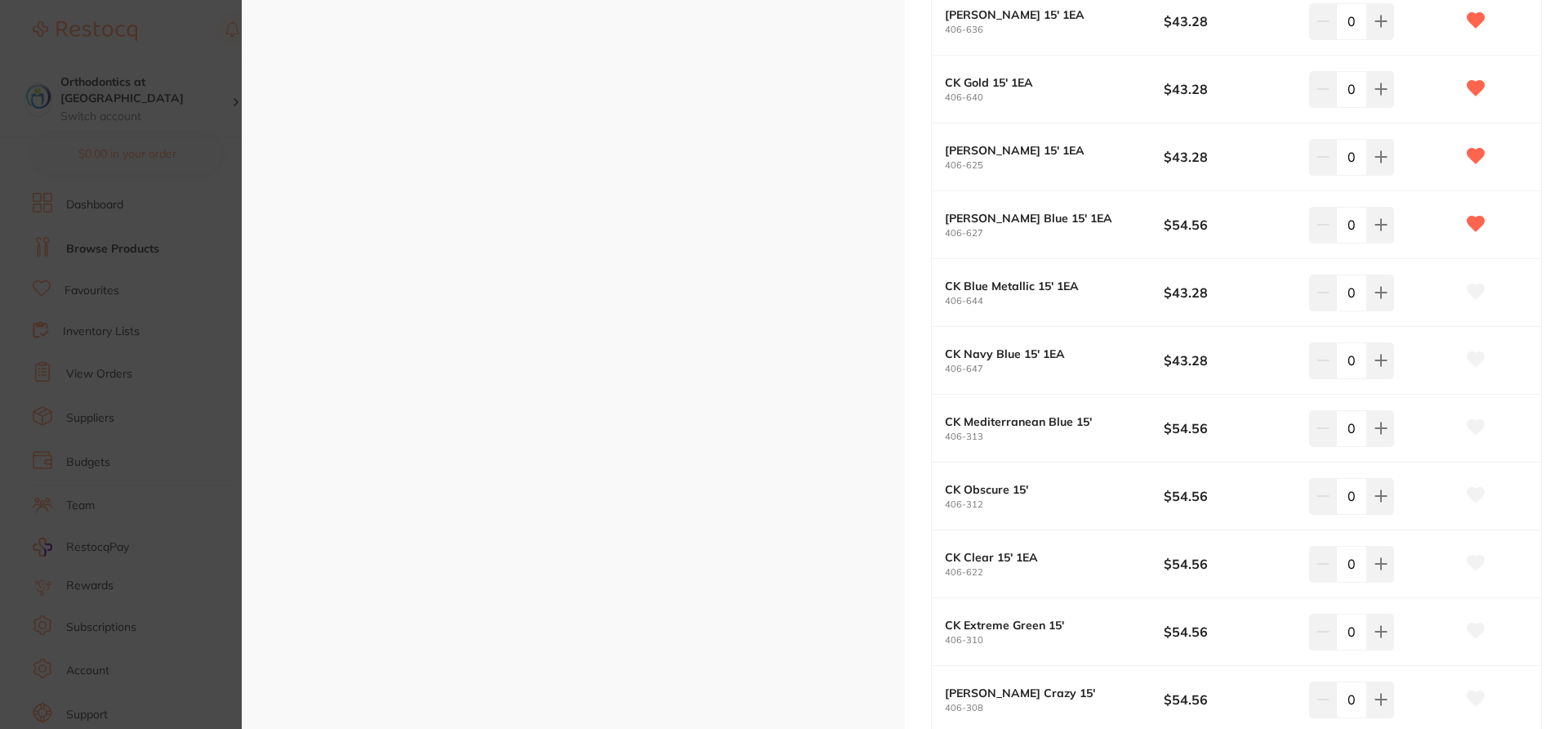
click at [1476, 300] on icon at bounding box center [1476, 291] width 18 height 16
click at [1477, 365] on icon at bounding box center [1477, 359] width 17 height 15
click at [1479, 430] on icon at bounding box center [1477, 427] width 17 height 15
click at [1475, 429] on icon at bounding box center [1477, 427] width 17 height 15
click at [1476, 494] on icon at bounding box center [1477, 495] width 17 height 15
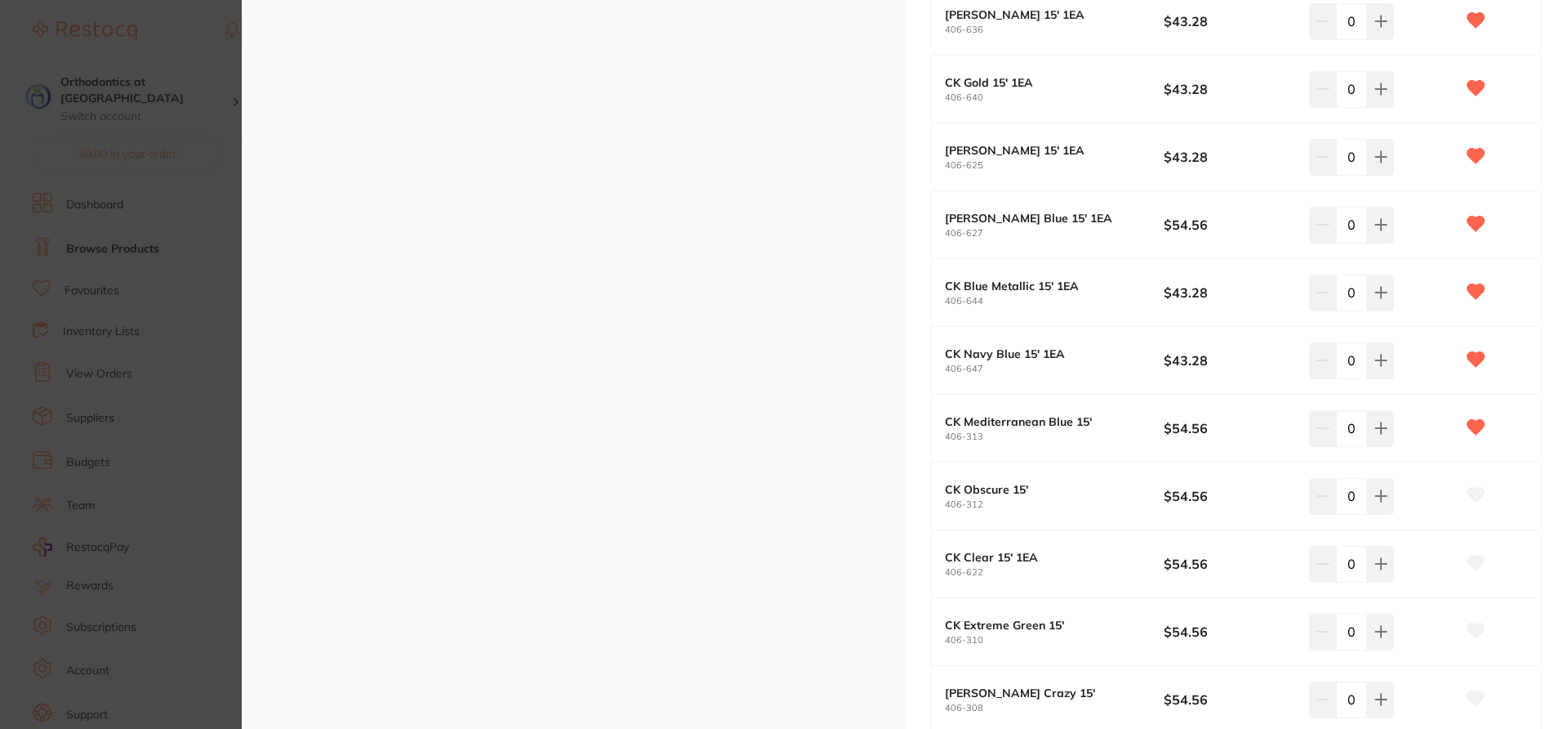
click at [1476, 576] on button at bounding box center [1476, 564] width 40 height 40
click at [1469, 435] on icon at bounding box center [1476, 427] width 18 height 16
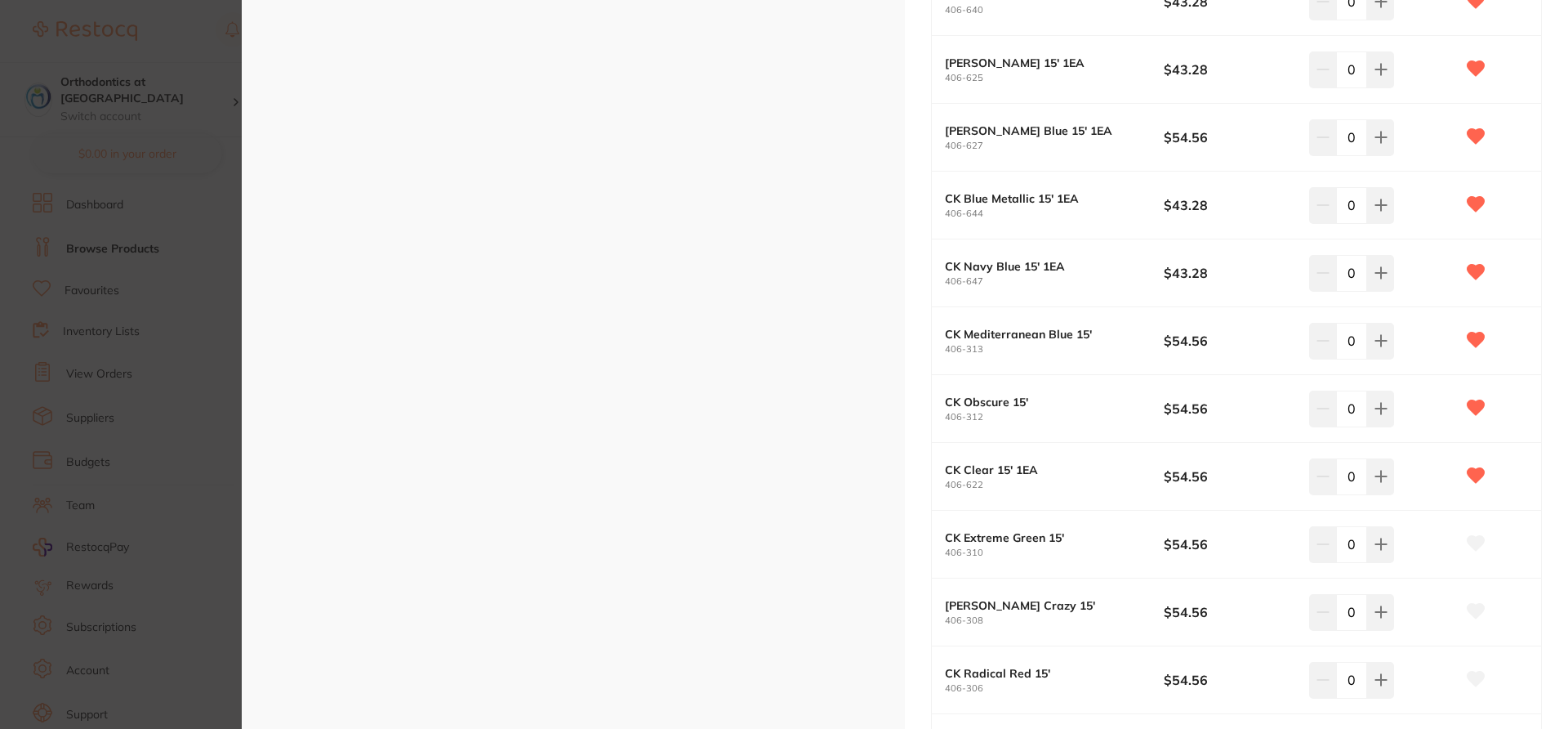
click at [1474, 551] on icon at bounding box center [1477, 543] width 17 height 15
click at [1472, 610] on icon at bounding box center [1477, 611] width 17 height 15
drag, startPoint x: 1562, startPoint y: 487, endPoint x: 1562, endPoint y: 547, distance: 60.0
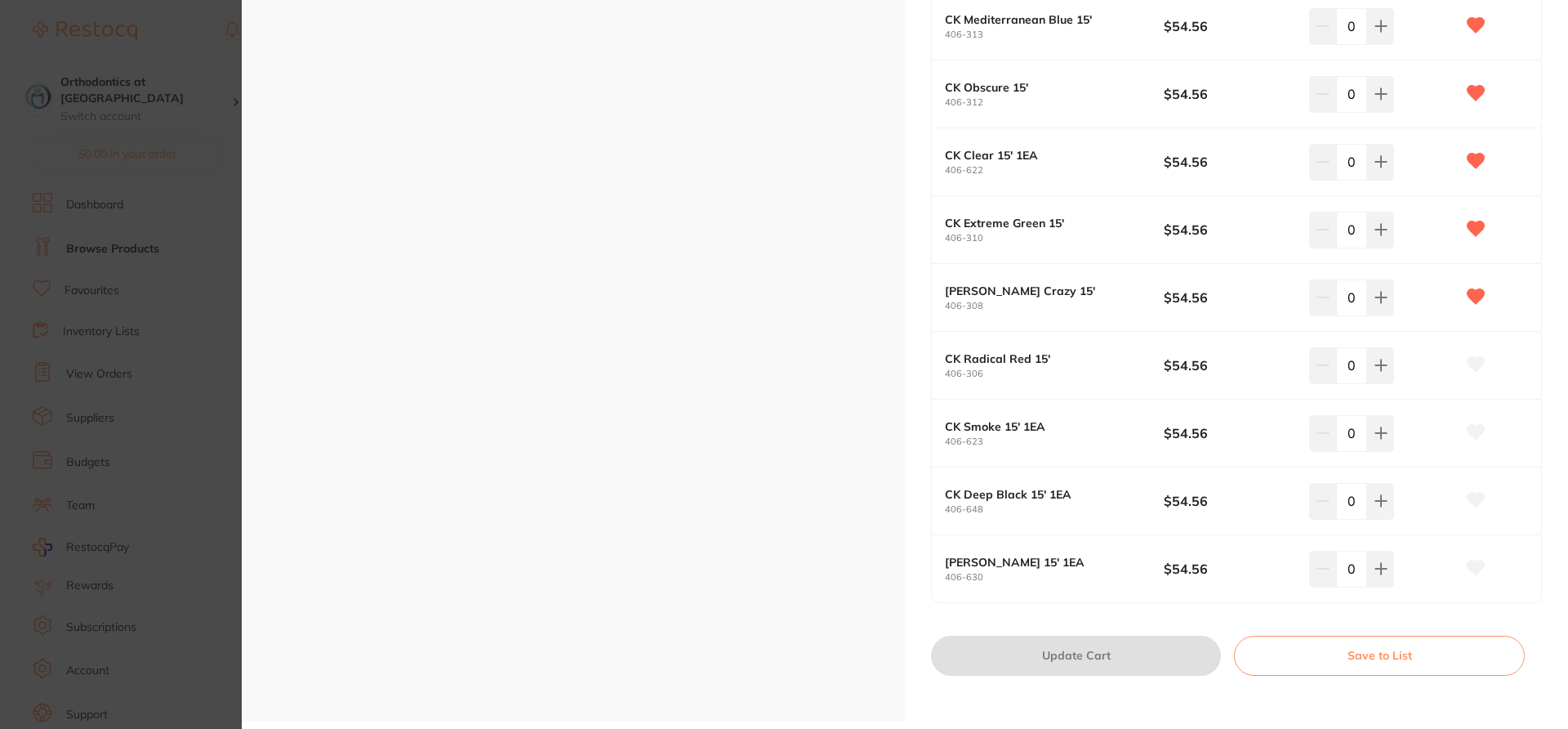
scroll to position [1568, 0]
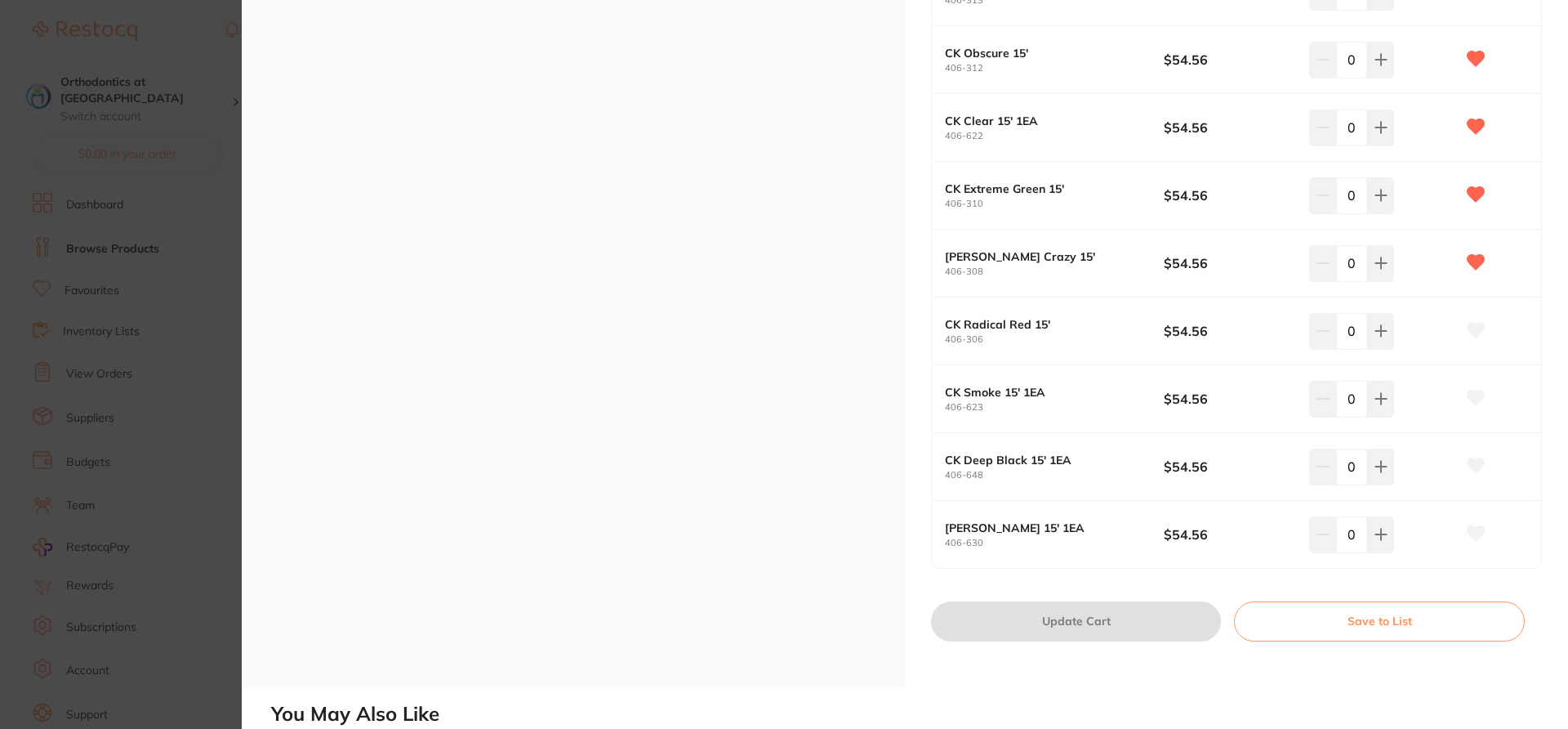
click at [1474, 336] on icon at bounding box center [1477, 330] width 17 height 15
click at [1477, 404] on icon at bounding box center [1477, 397] width 17 height 15
click at [1473, 464] on icon at bounding box center [1476, 465] width 18 height 16
click at [1473, 542] on icon at bounding box center [1476, 533] width 18 height 16
click at [195, 137] on section "AlastiK Bobbin Chain CK (1/Ea) orthodontics by Solventum Product Code: 406-306 …" at bounding box center [784, 364] width 1568 height 729
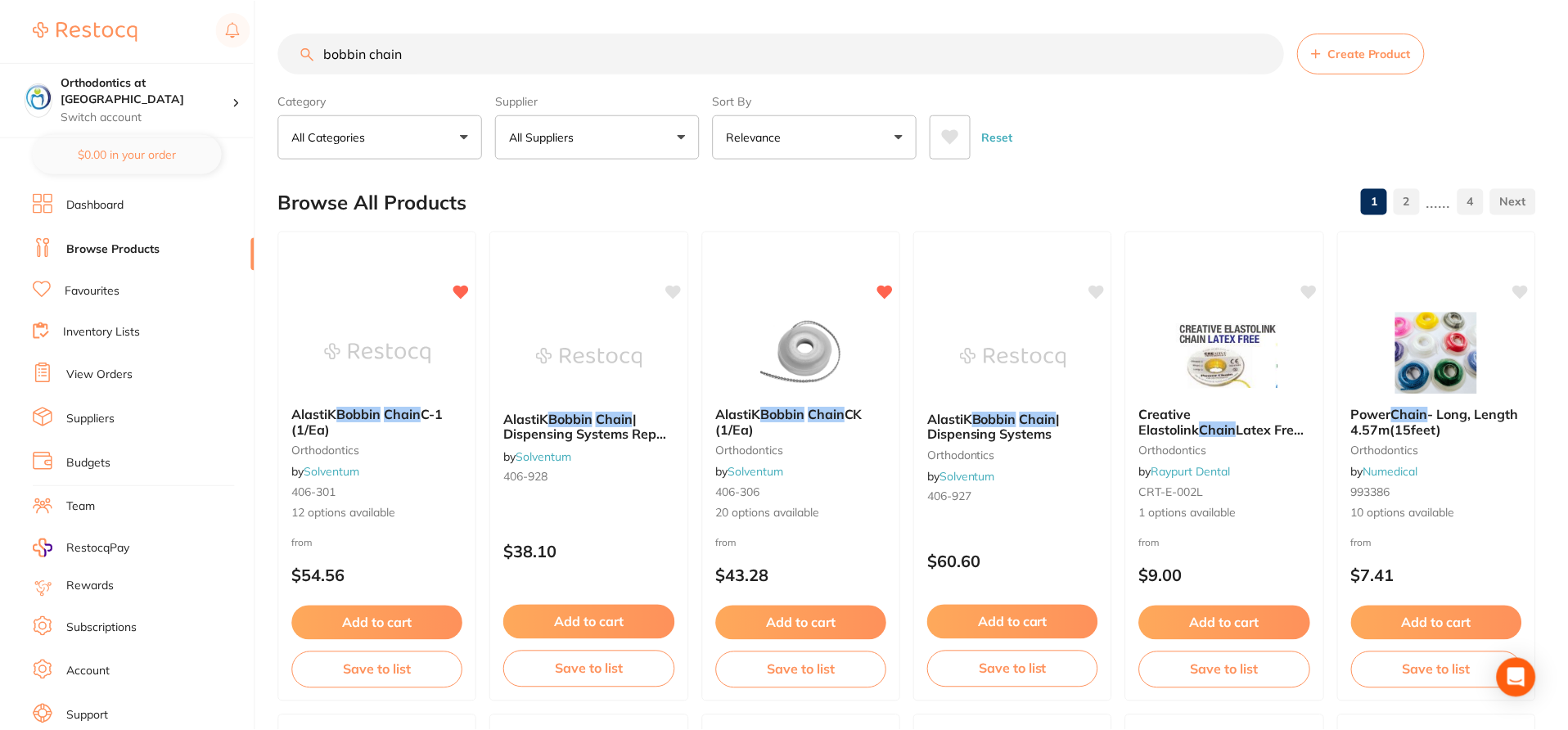
scroll to position [1, 0]
drag, startPoint x: 415, startPoint y: 57, endPoint x: 277, endPoint y: 47, distance: 138.4
click at [278, 47] on input "bobbin chain" at bounding box center [780, 52] width 1005 height 41
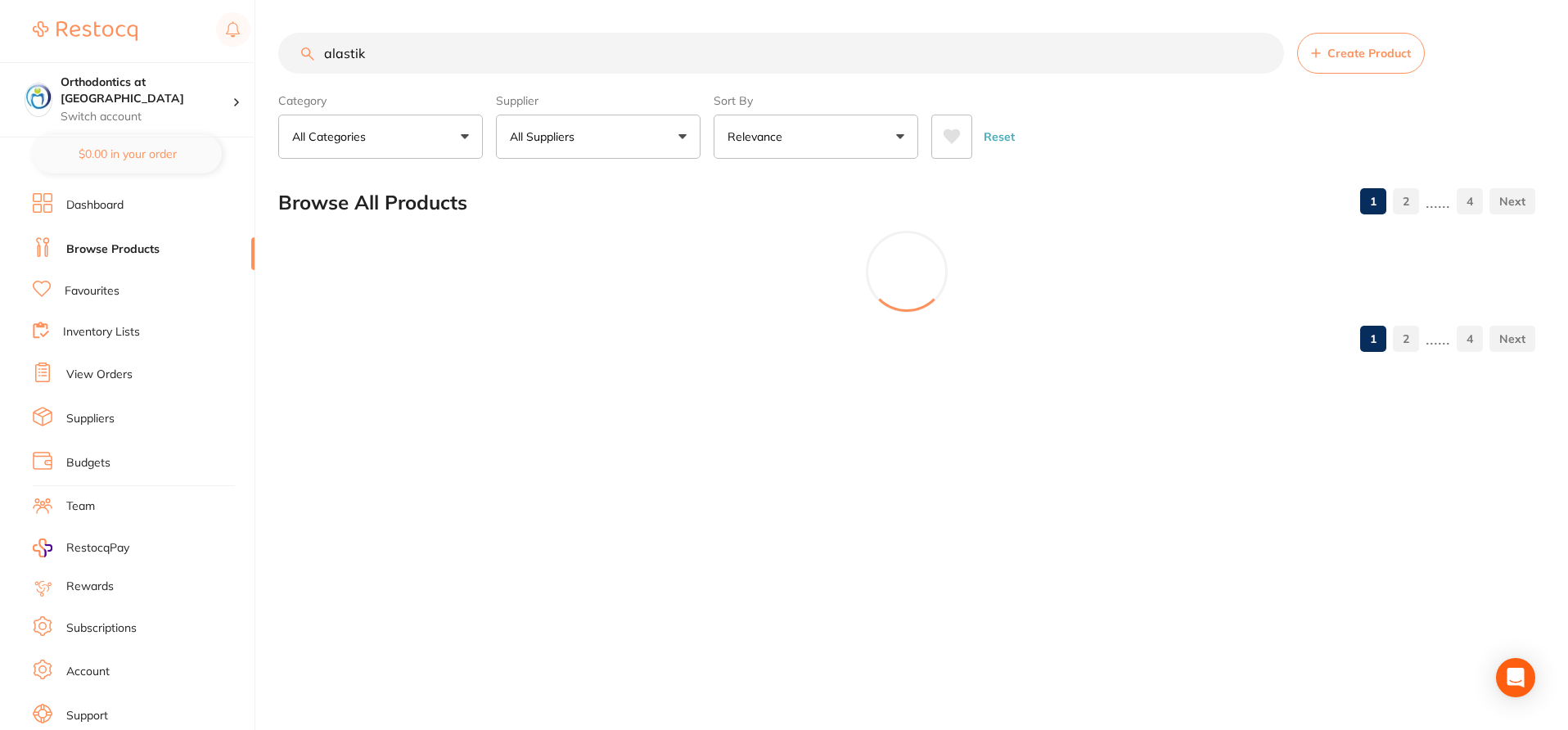
scroll to position [0, 0]
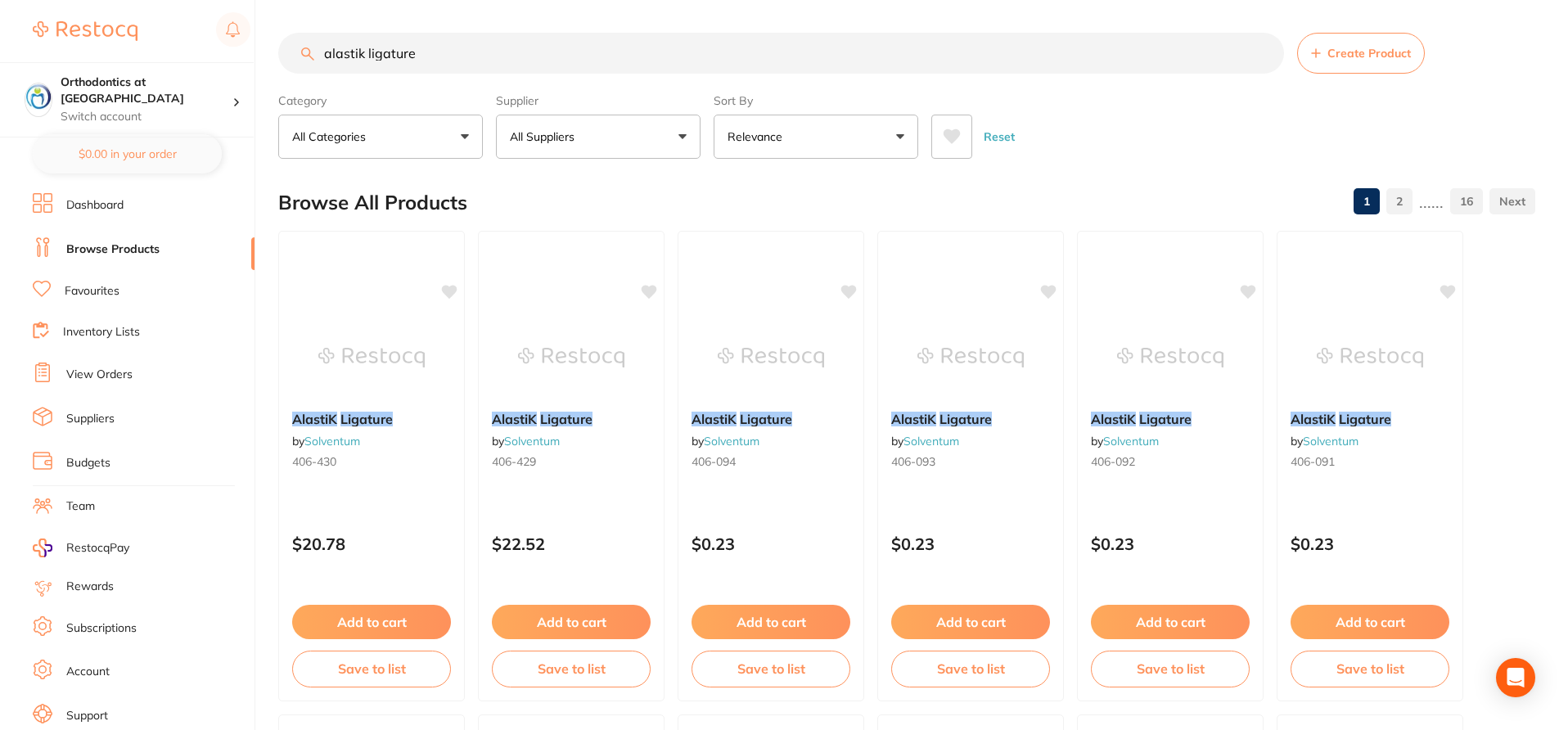
click at [687, 197] on div "Browse All Products 1 2 ...... 16" at bounding box center [906, 203] width 1256 height 55
drag, startPoint x: 362, startPoint y: 53, endPoint x: 525, endPoint y: 57, distance: 163.0
click at [525, 57] on input "alastik ligature" at bounding box center [780, 53] width 1005 height 41
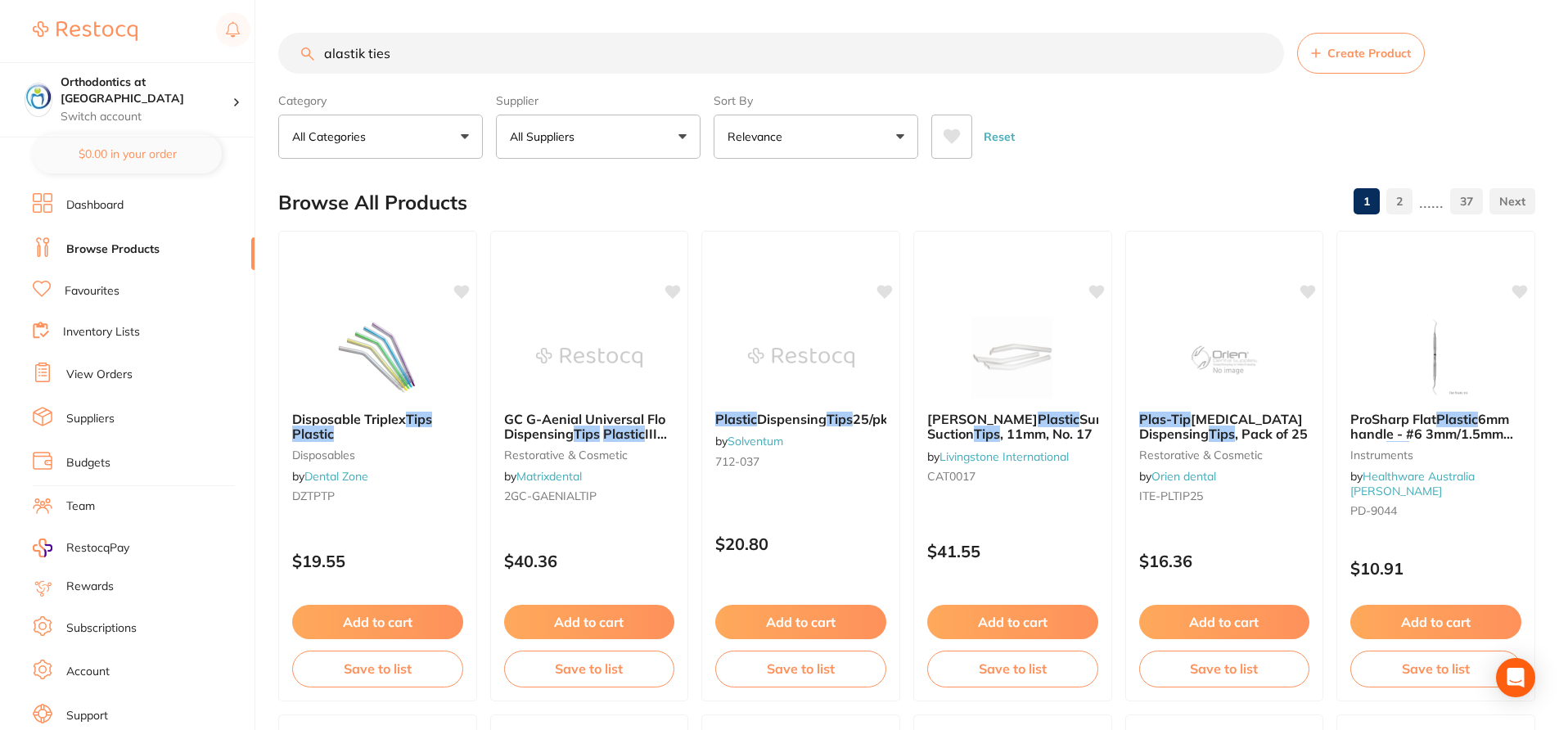
click at [683, 188] on div "Browse All Products 1 2 ...... 37" at bounding box center [906, 203] width 1256 height 55
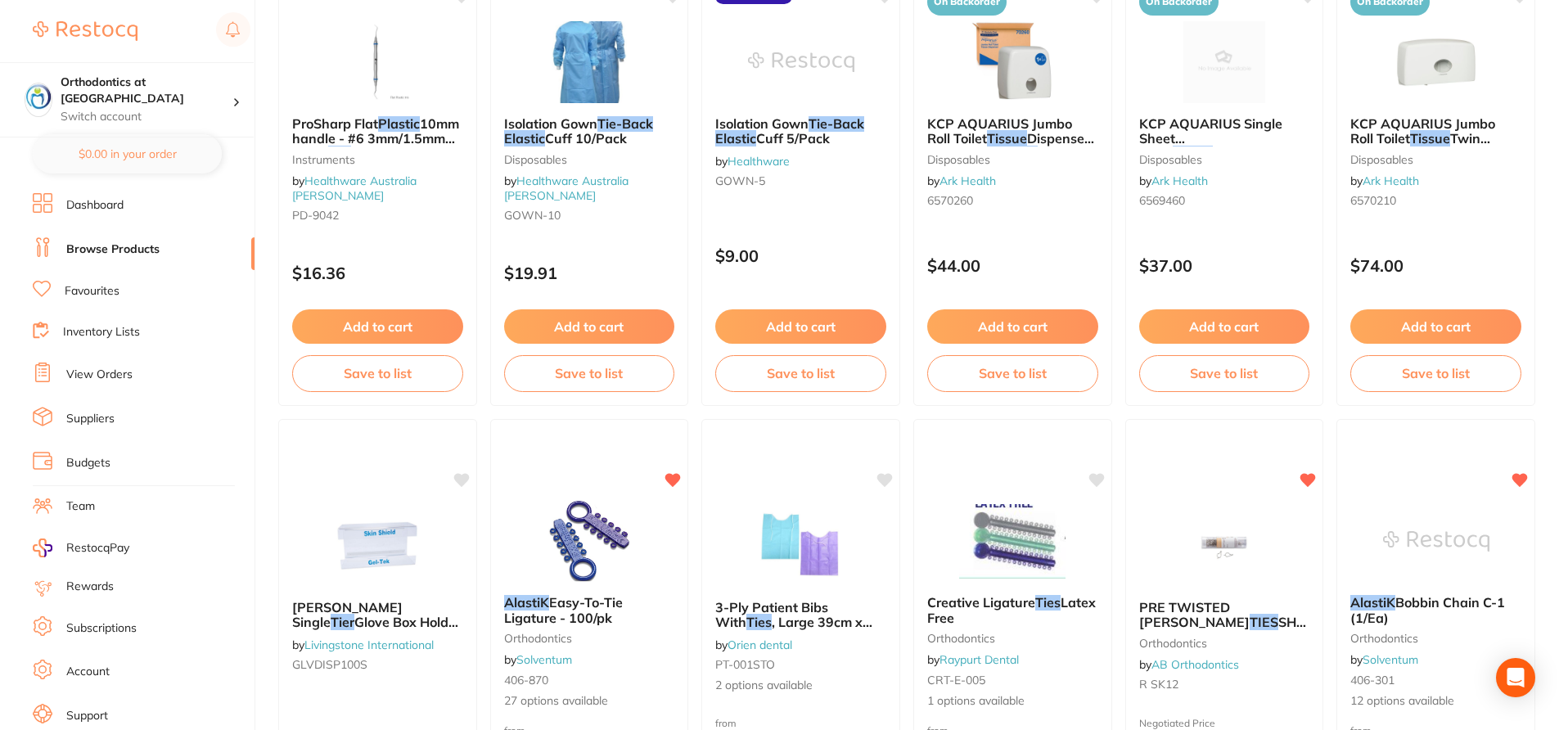
scroll to position [828, 0]
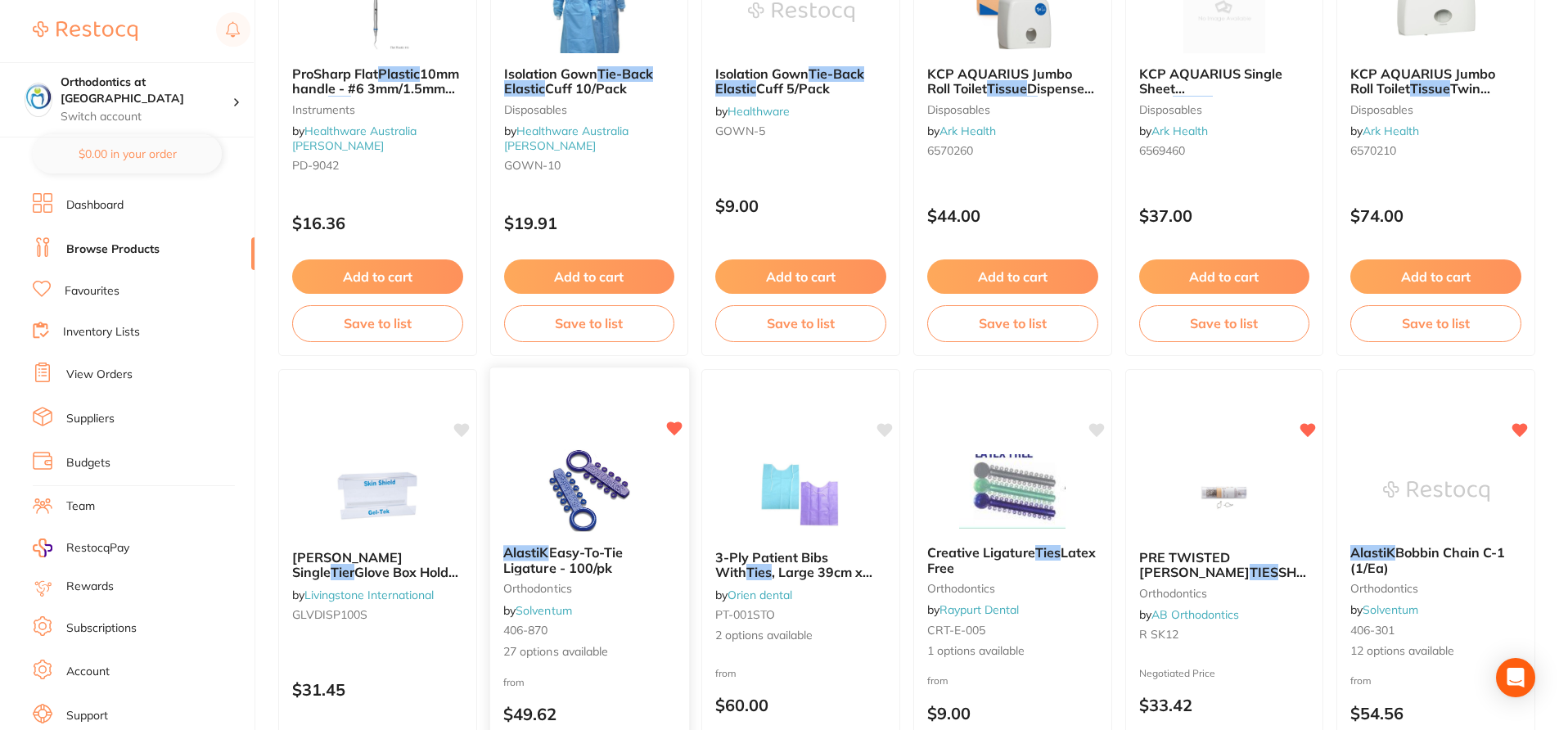
click at [655, 618] on div "AlastiK Easy-To-Tie Ligature - 100/pk orthodontics by Solventum 406-870 27 opti…" at bounding box center [589, 602] width 198 height 142
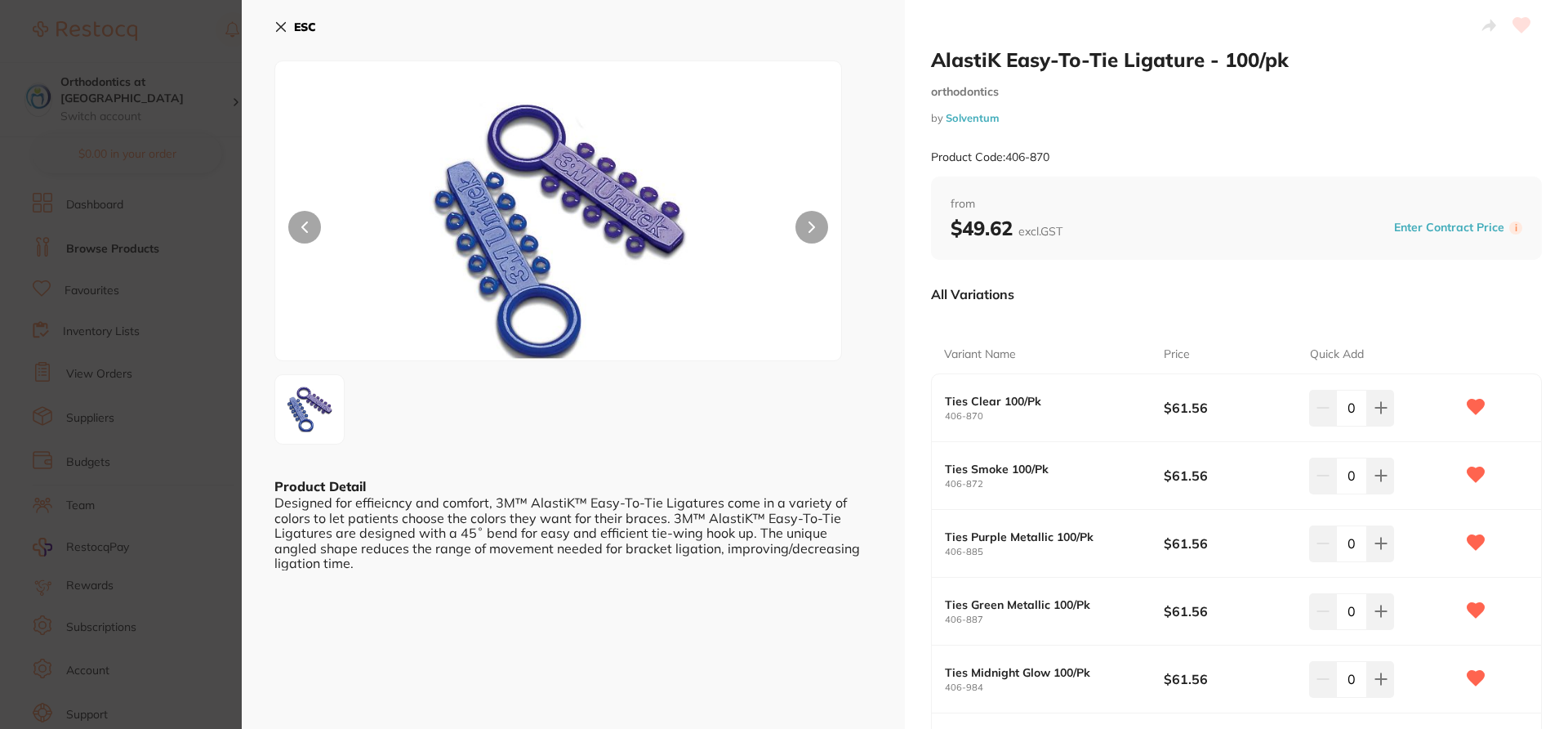
click at [1467, 312] on div "All Variations" at bounding box center [1236, 294] width 611 height 42
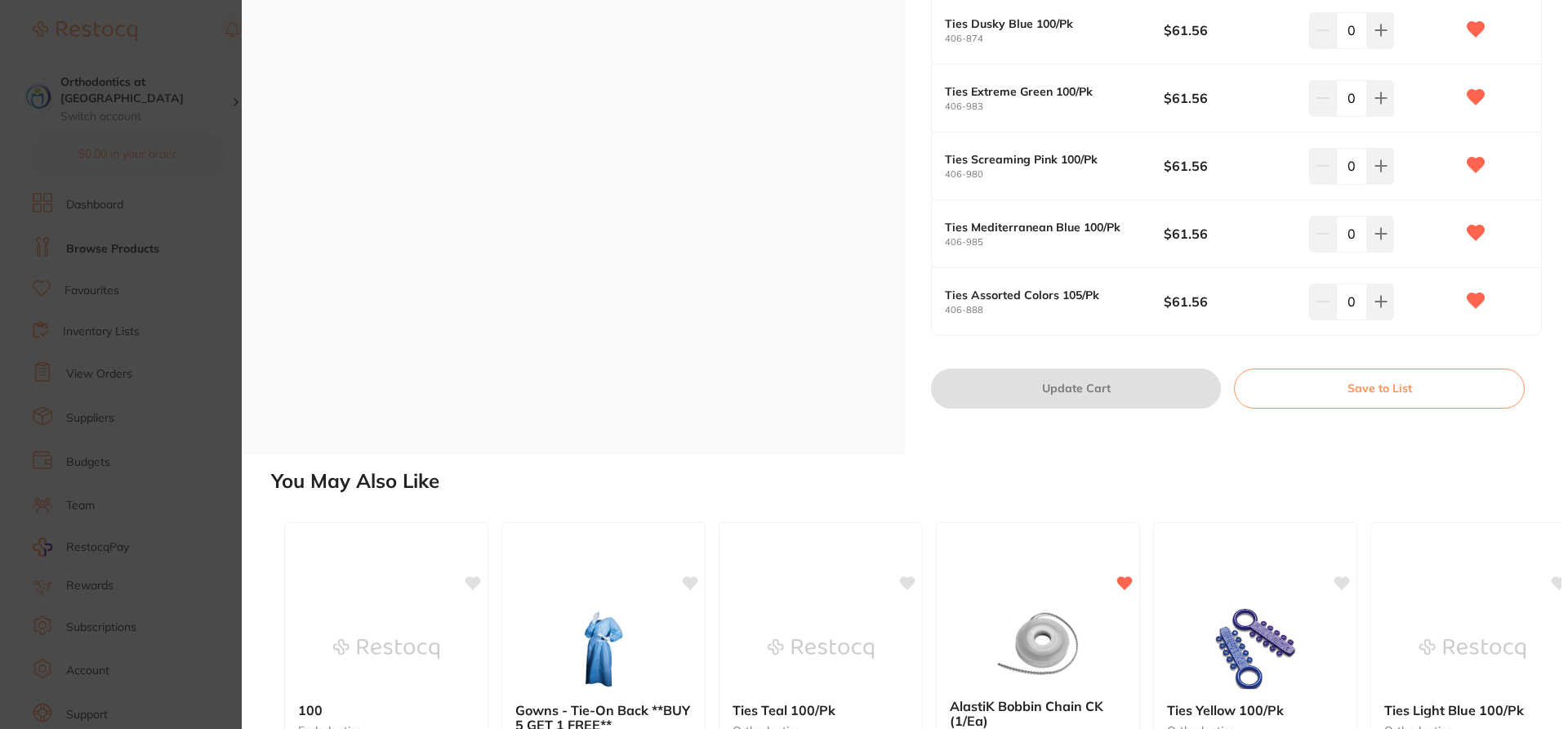
scroll to position [1873, 0]
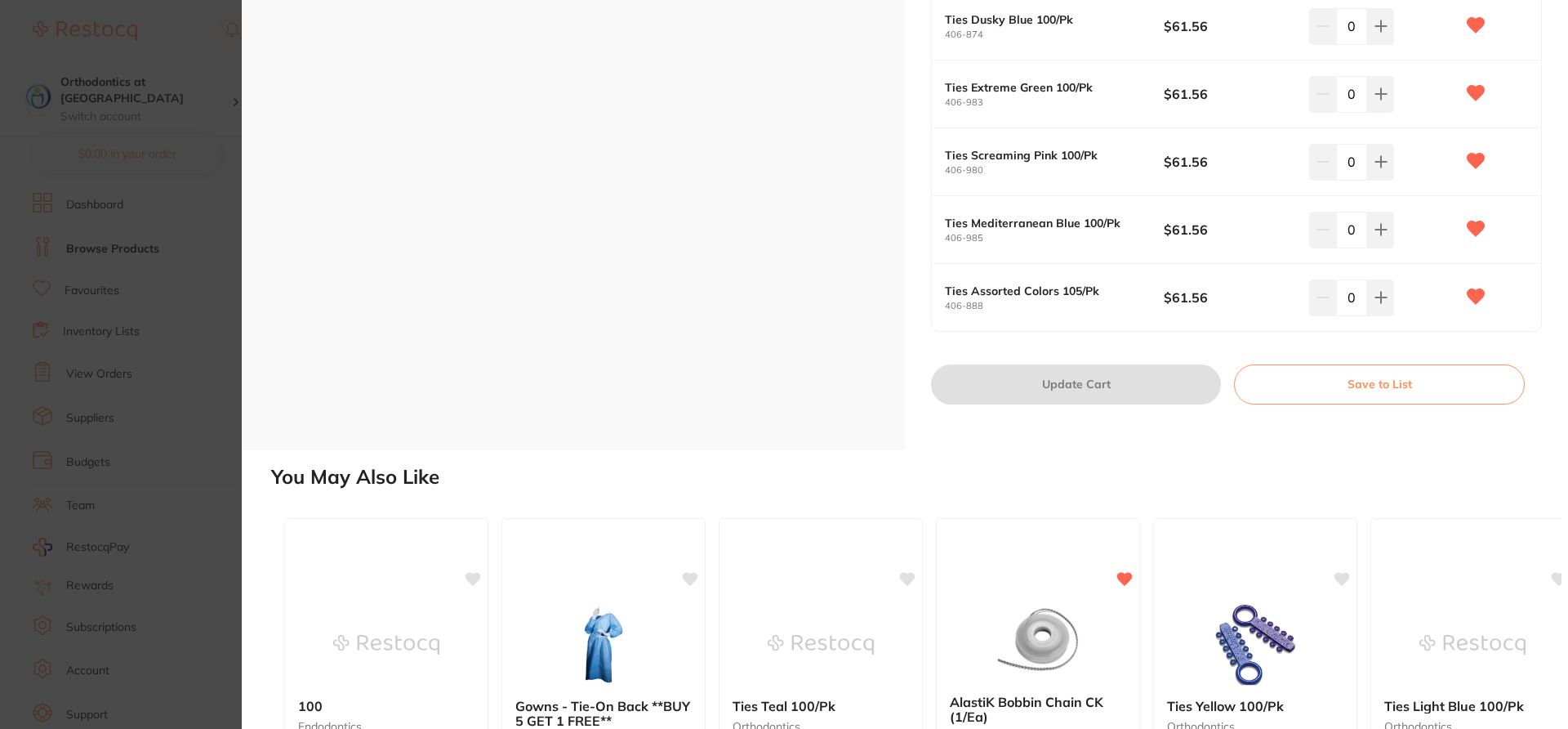
click at [151, 51] on section "AlastiK Easy-To-Tie Ligature - 100/pk orthodontics by Solventum Product Code: 4…" at bounding box center [784, 364] width 1568 height 729
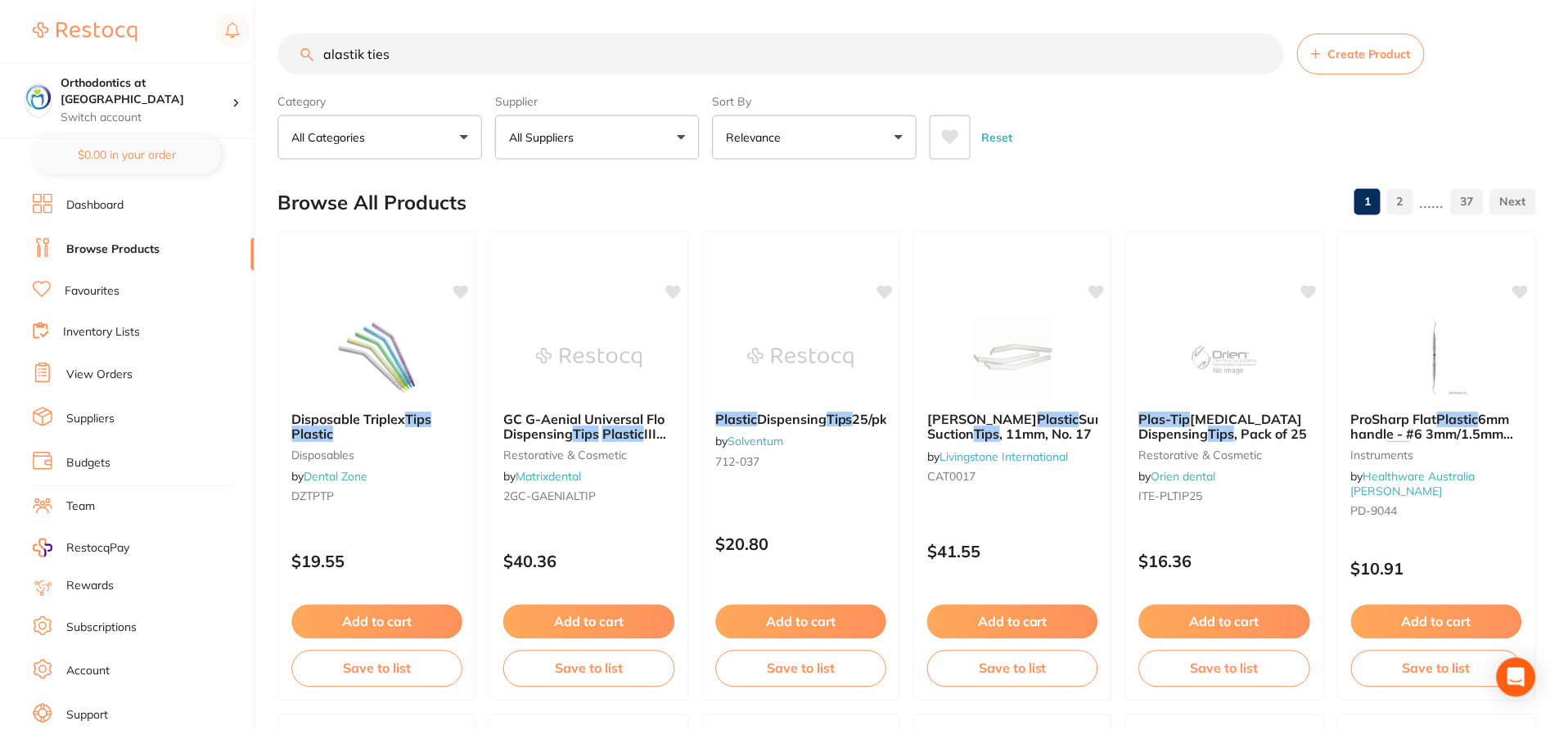
scroll to position [828, 0]
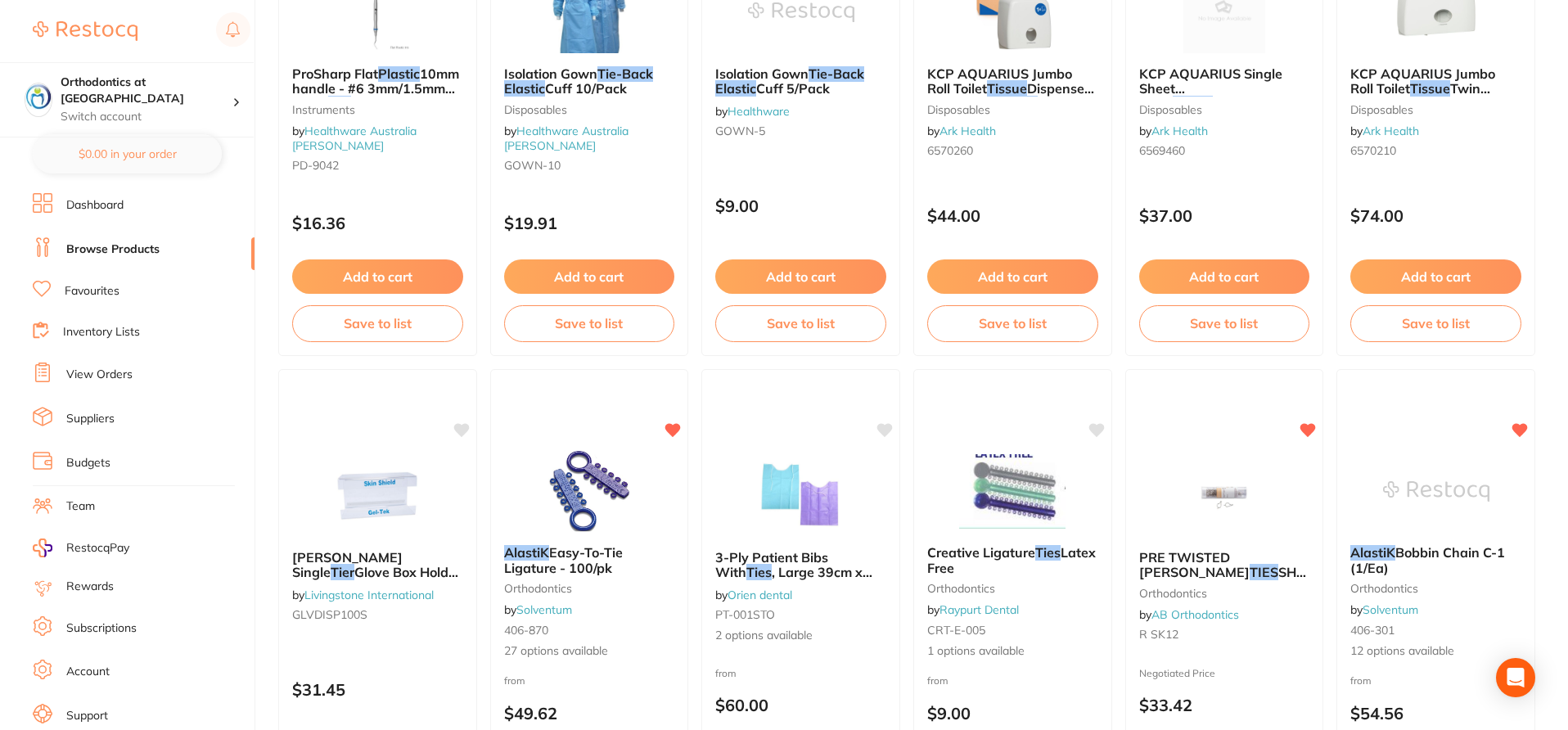
click at [188, 20] on div at bounding box center [142, 31] width 217 height 38
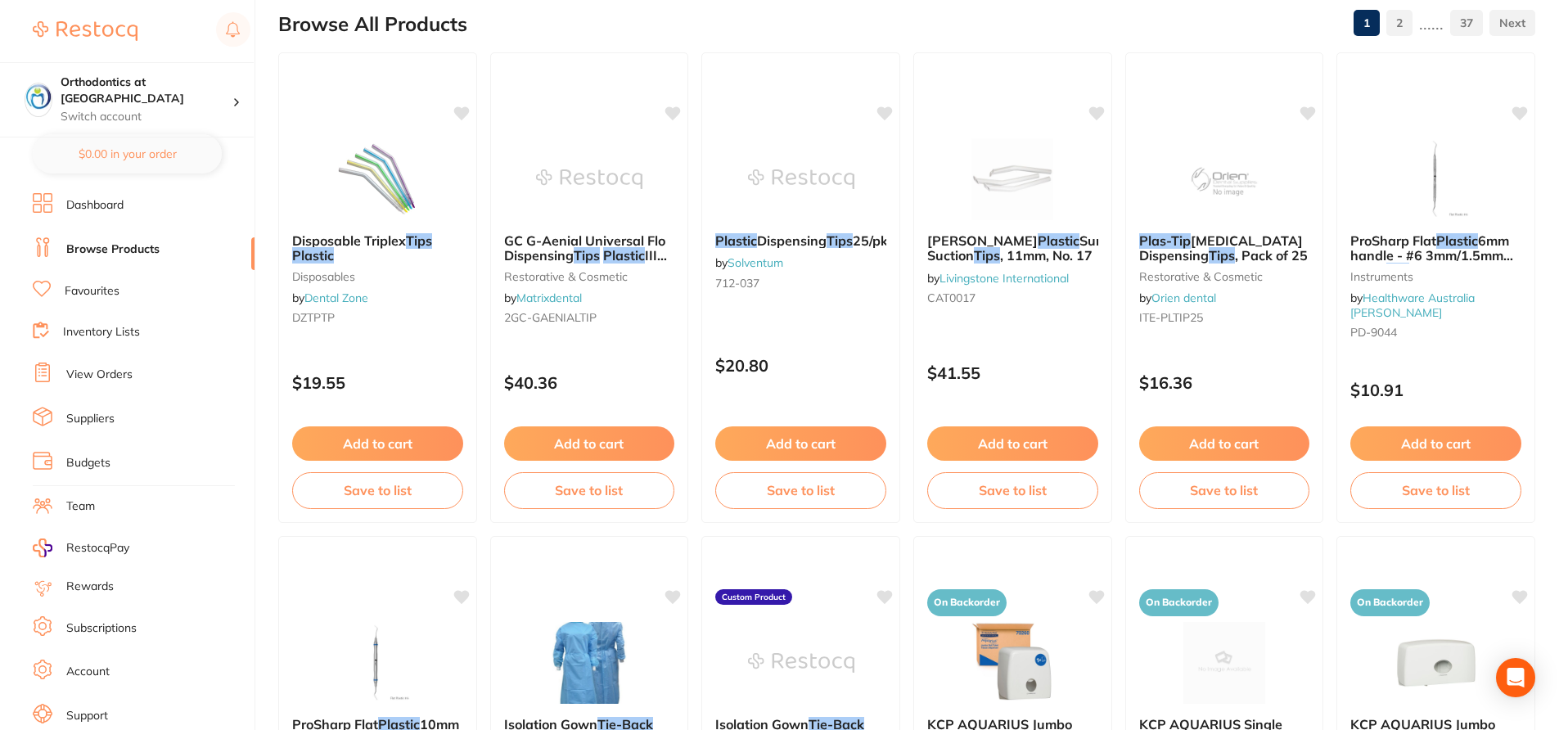
scroll to position [174, 0]
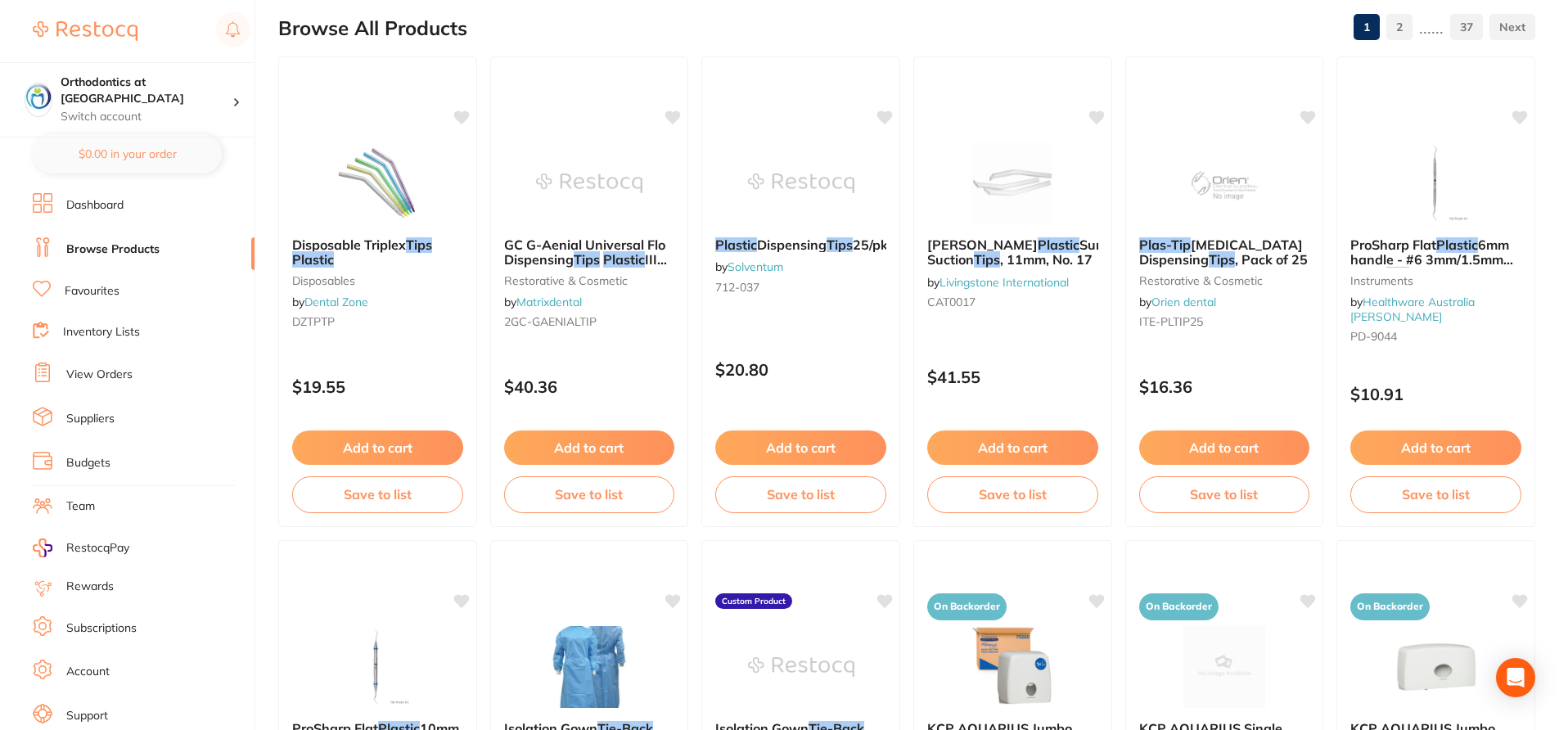
click at [557, 37] on div "Browse All Products 1 2 ...... 37" at bounding box center [906, 28] width 1256 height 55
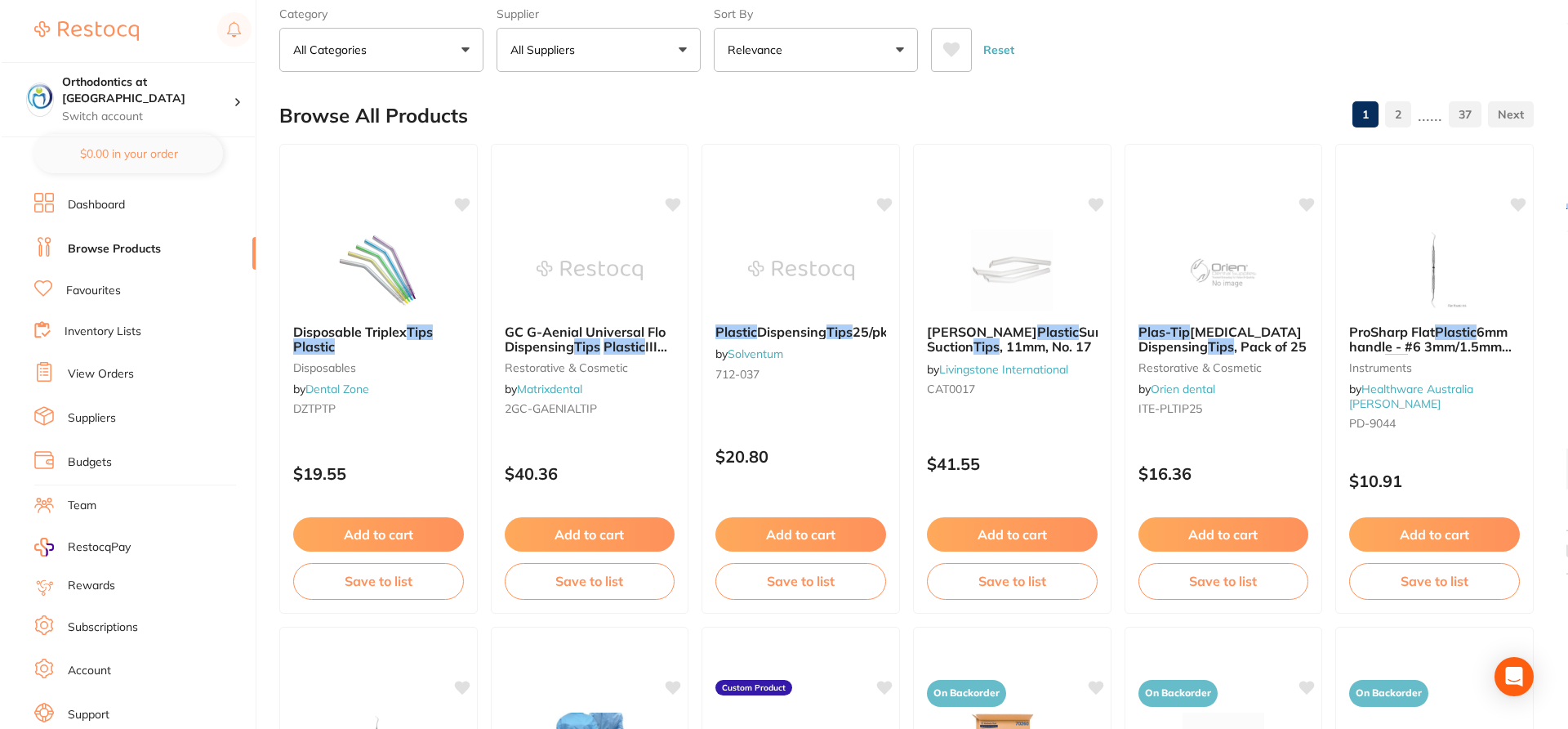
scroll to position [0, 0]
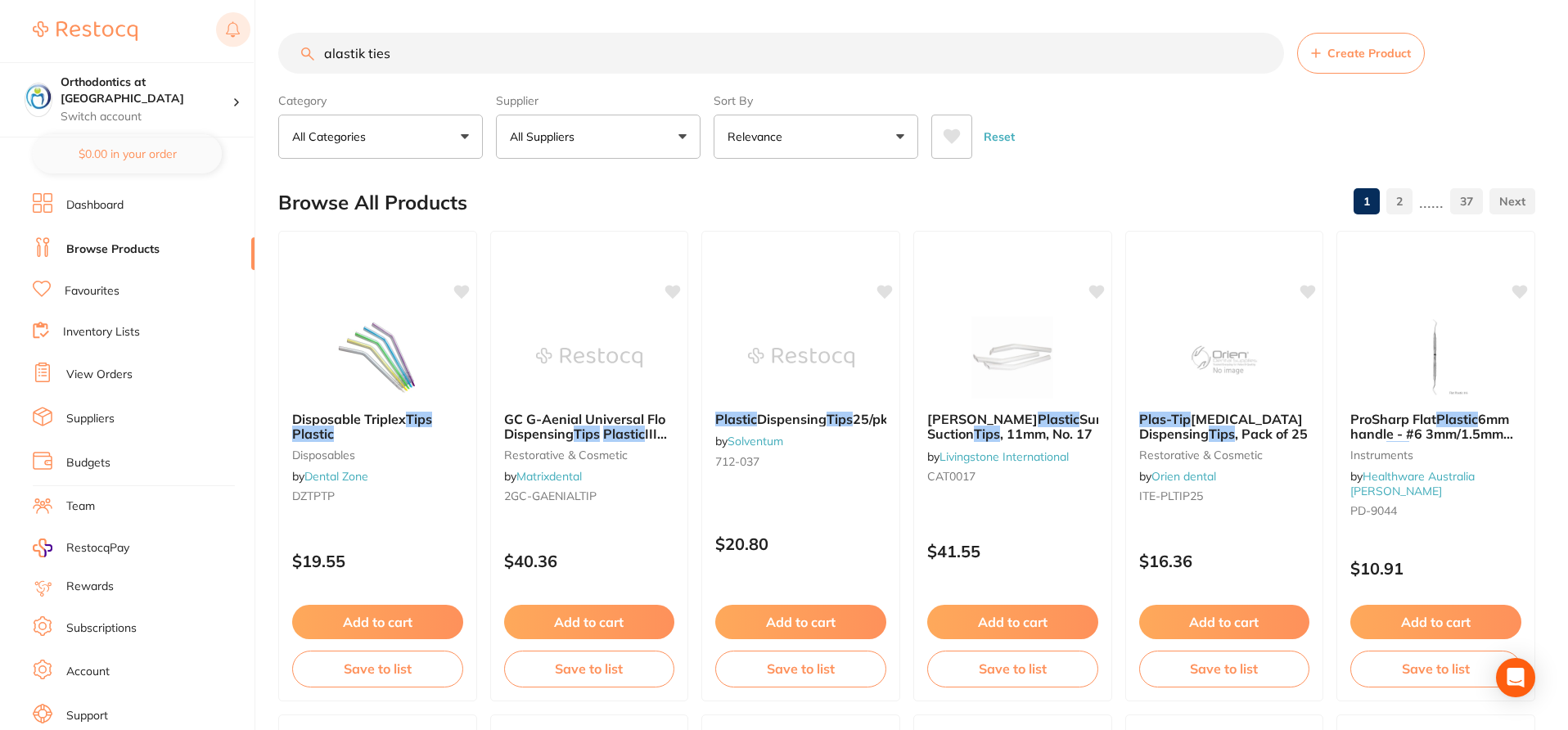
drag, startPoint x: 412, startPoint y: 51, endPoint x: 244, endPoint y: 22, distance: 170.5
click at [244, 22] on div "$16,952.63 Orthodontics at Penrith Switch account My Dental Team Wollongong She…" at bounding box center [784, 365] width 1568 height 730
paste input "AlastiK Easy-To-Tie Ligature - 100/pk"
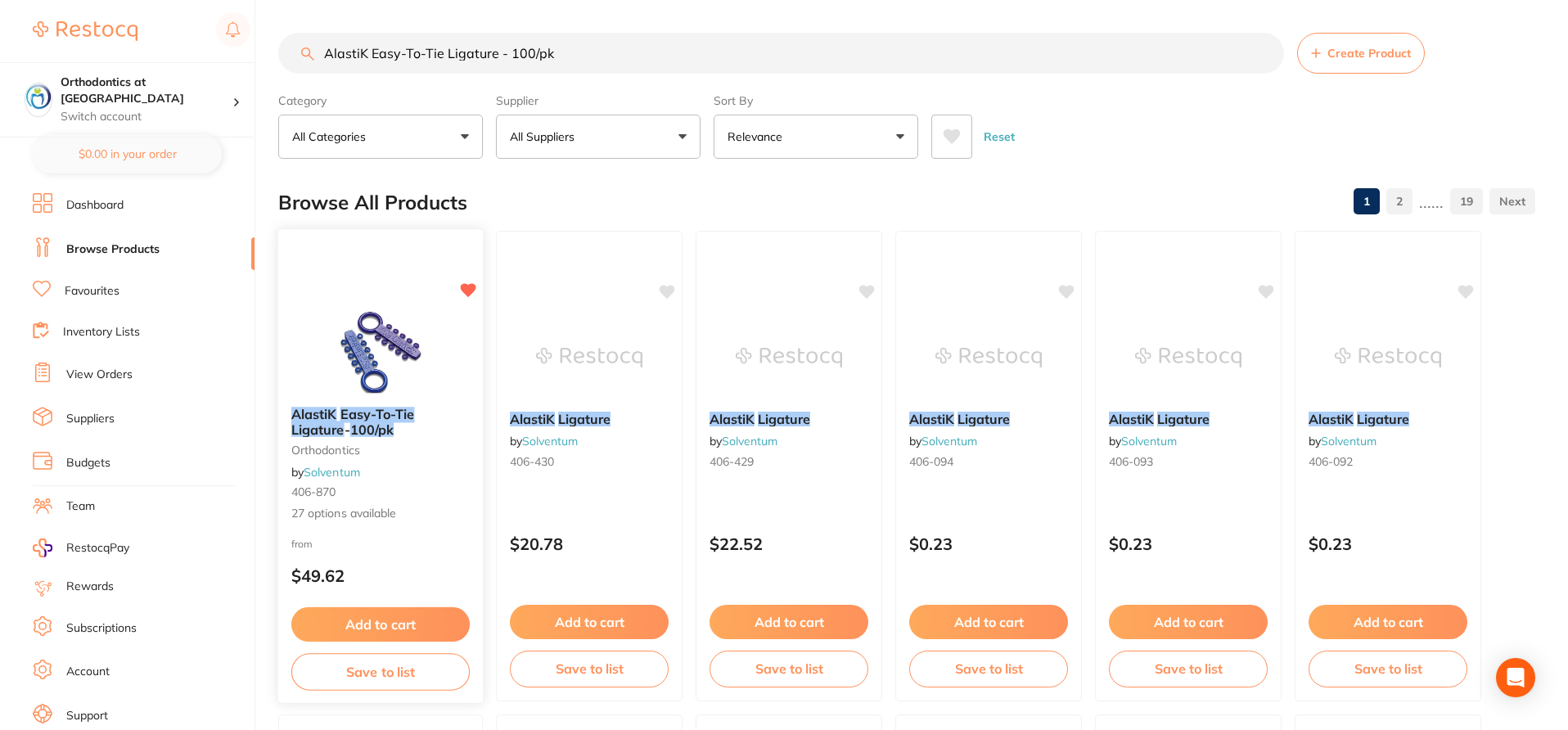
type input "AlastiK Easy-To-Tie Ligature - 100/pk"
click at [439, 453] on small "orthodontics" at bounding box center [381, 450] width 179 height 13
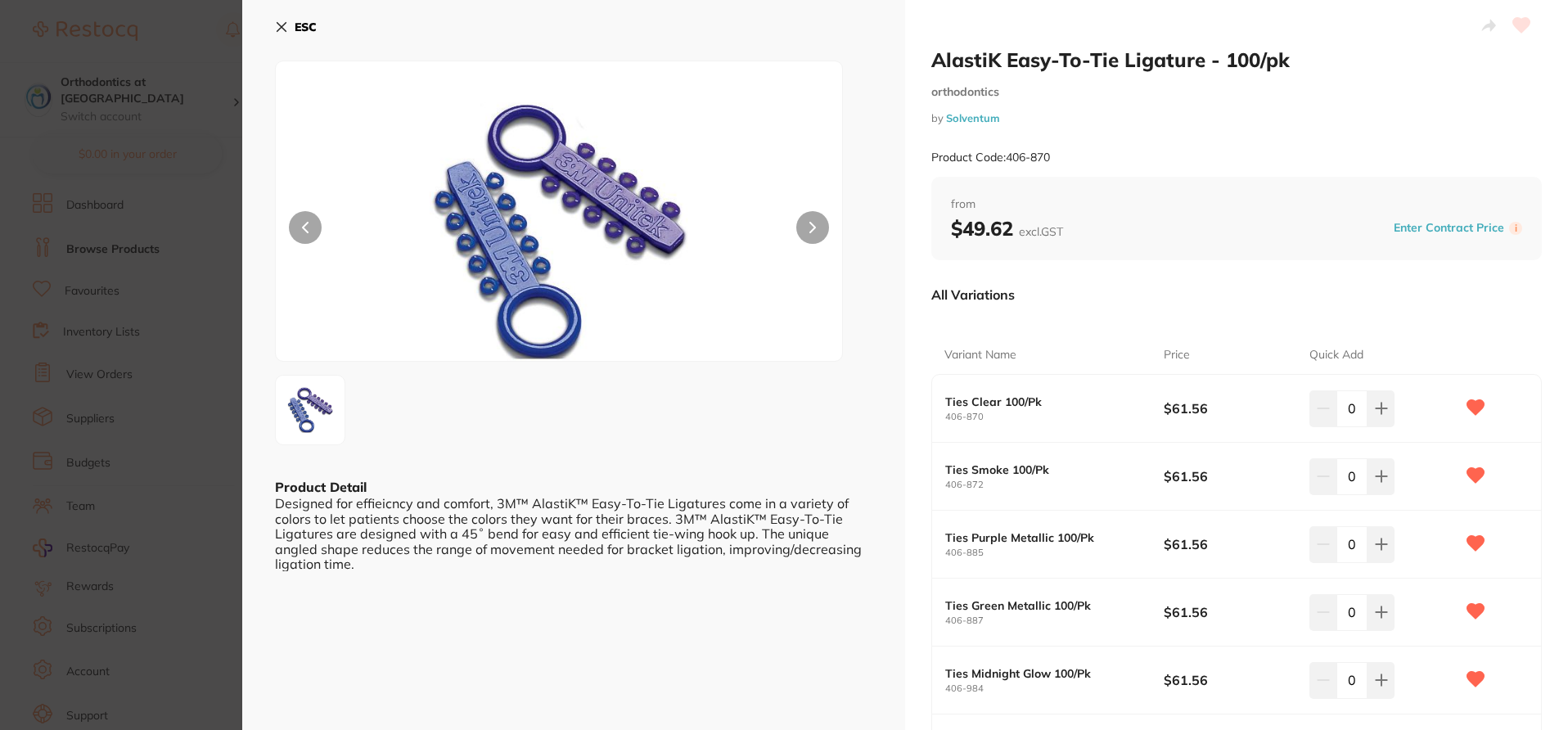
click at [1294, 150] on div "Product Code: 406-870" at bounding box center [1236, 157] width 610 height 40
